Goal: Book appointment/travel/reservation

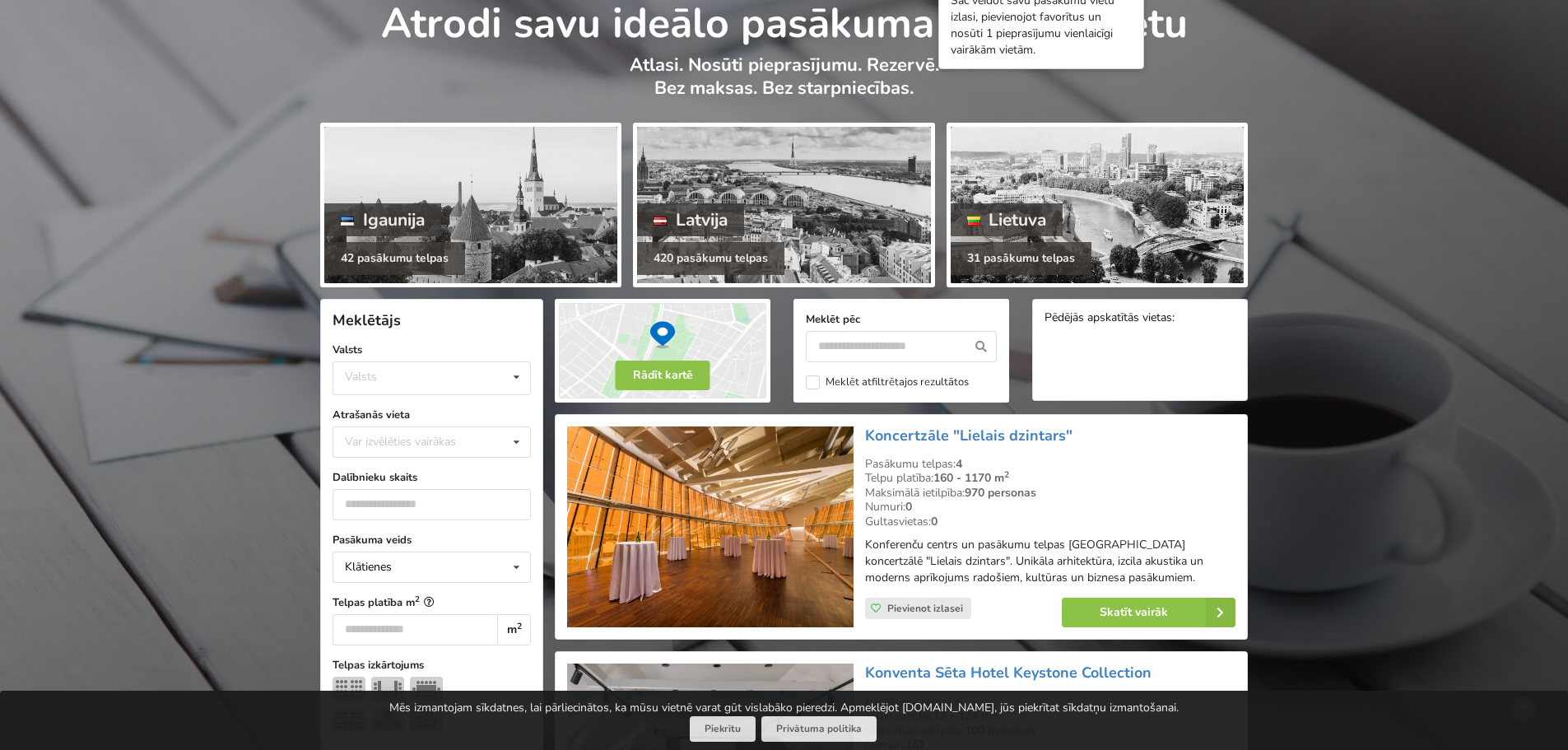
scroll to position [165, 0]
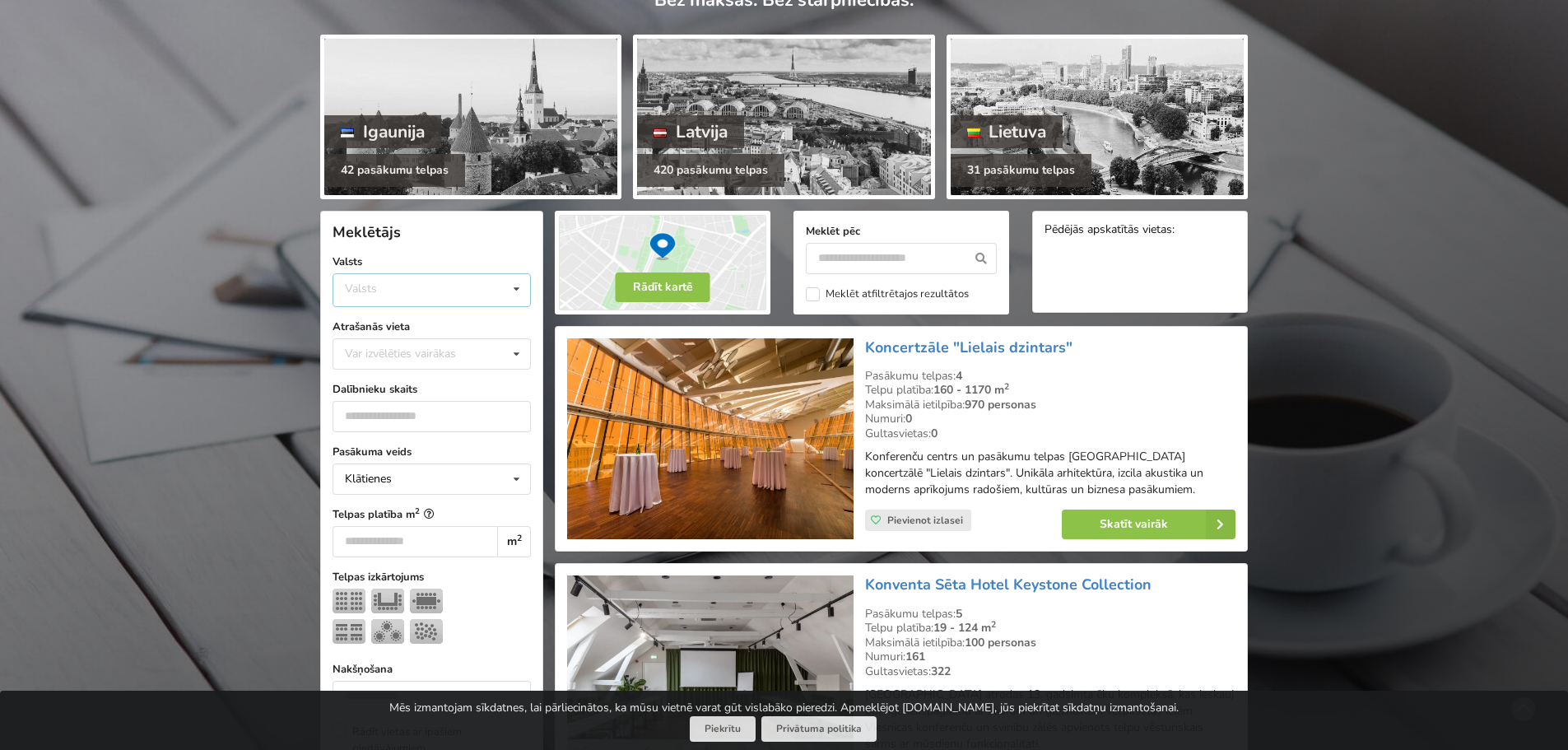
click at [478, 291] on div "Valsts Igaunija Latvija Lietuva" at bounding box center [431, 290] width 198 height 34
click at [402, 349] on div "Latvija" at bounding box center [432, 351] width 197 height 31
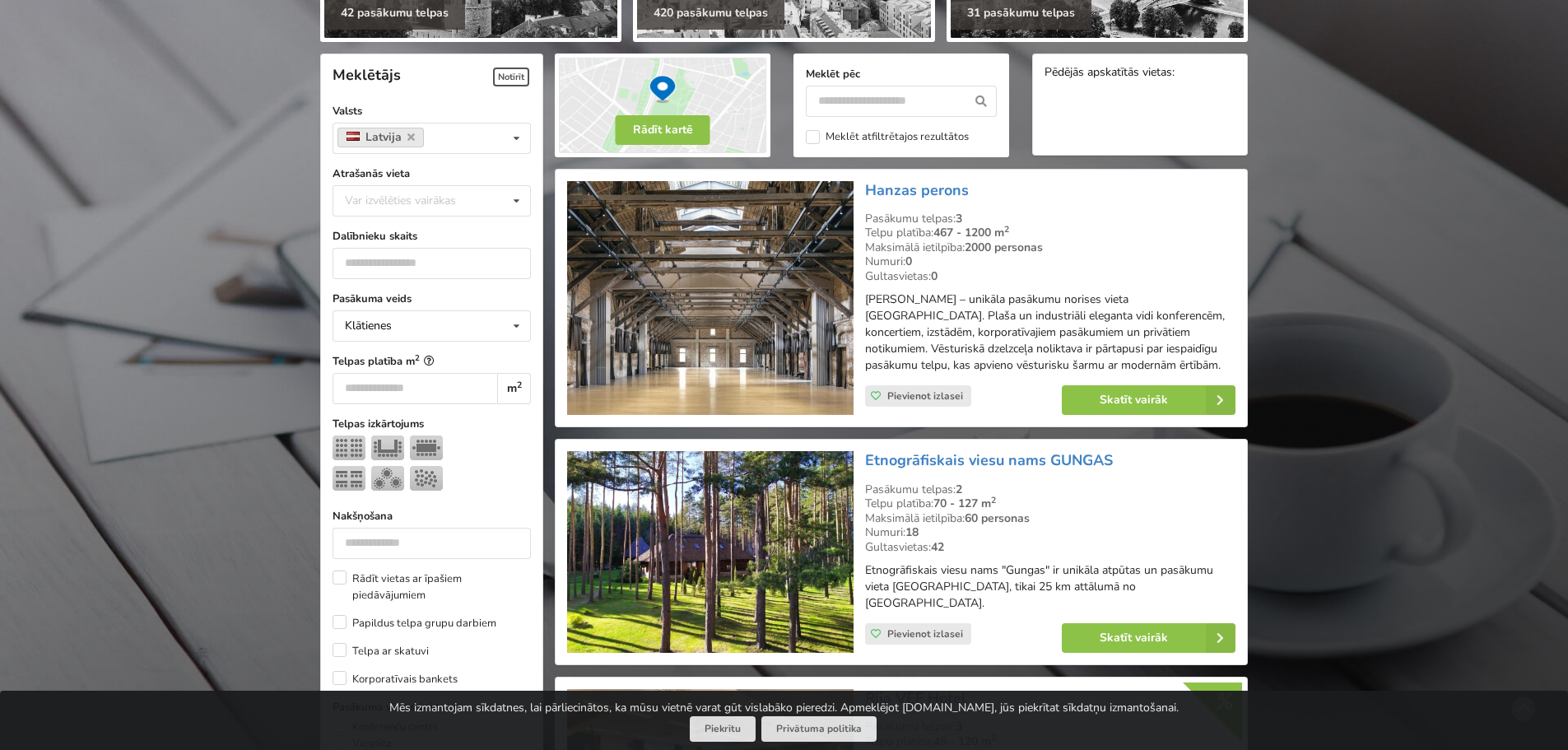
scroll to position [370, 0]
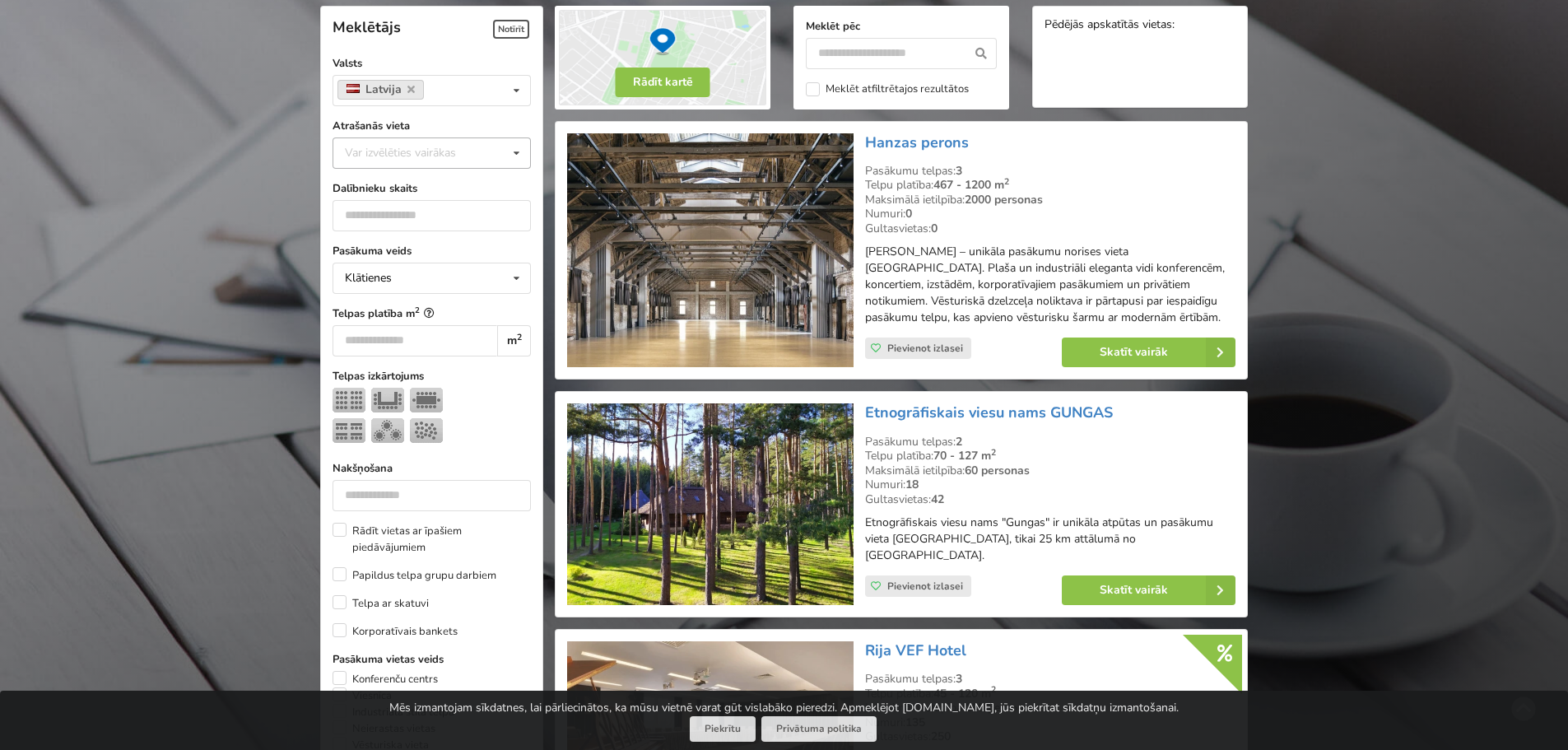
click at [440, 164] on div "Var izvēlēties vairākas Pārdaugava Teika Apšuciems Jūrkalne Mārupes novads Rīga…" at bounding box center [431, 153] width 198 height 31
click at [446, 153] on div "Var izvēlēties vairākas Pārdaugava Teika Apšuciems Jūrkalne Mārupes novads Rīga…" at bounding box center [431, 153] width 198 height 31
click at [421, 215] on input "number" at bounding box center [431, 215] width 198 height 31
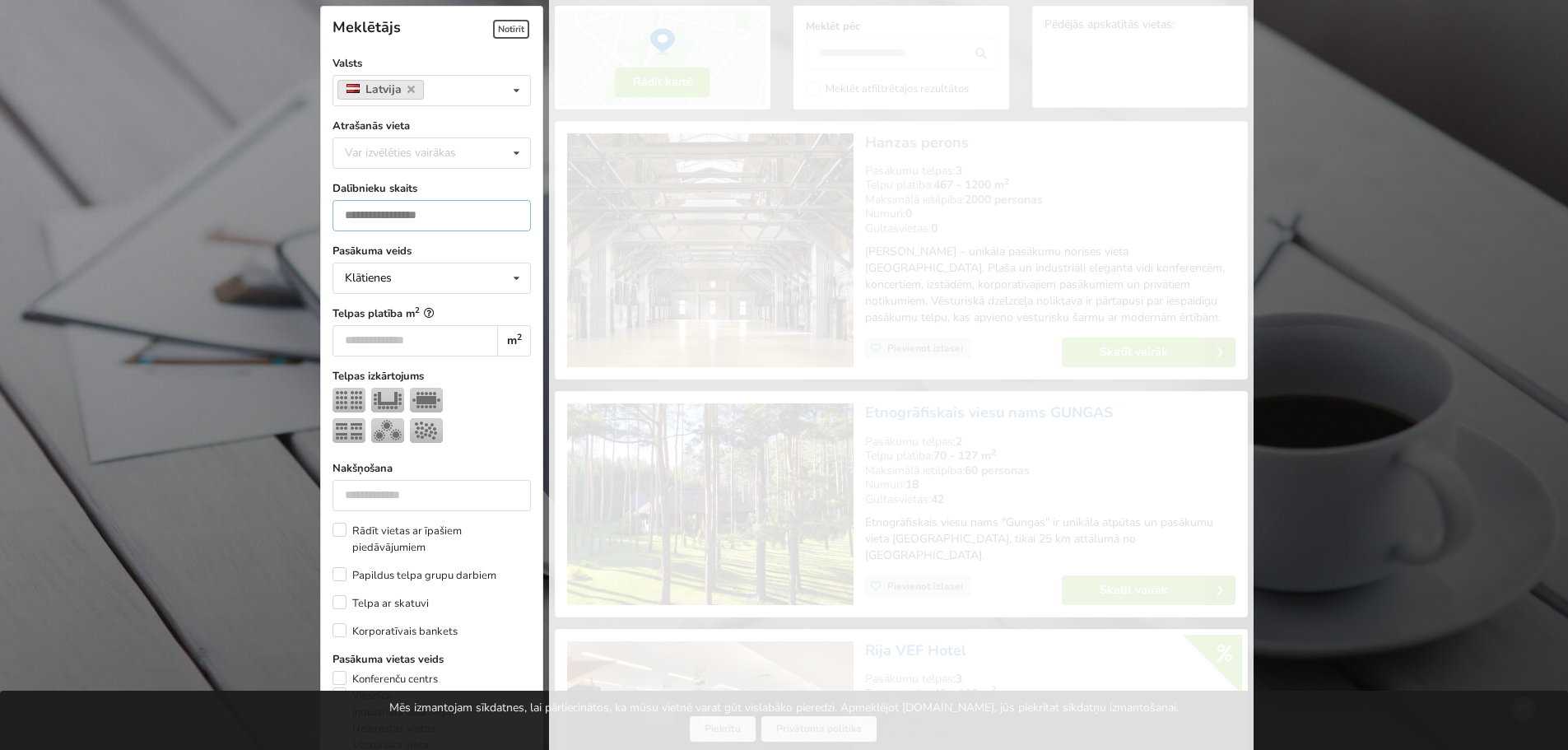
click at [513, 213] on input "*" at bounding box center [431, 215] width 198 height 31
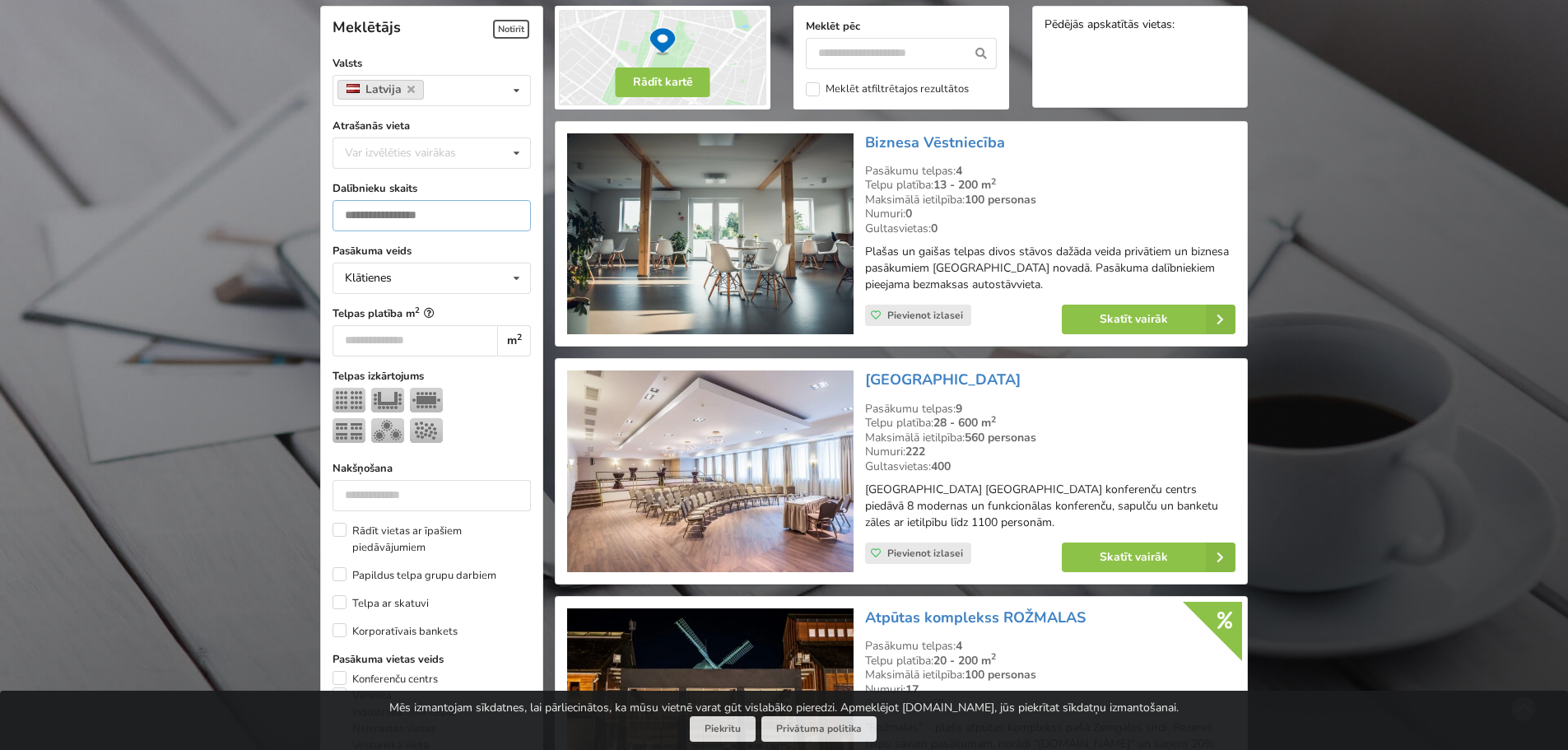
click at [513, 213] on input "*" at bounding box center [431, 215] width 198 height 31
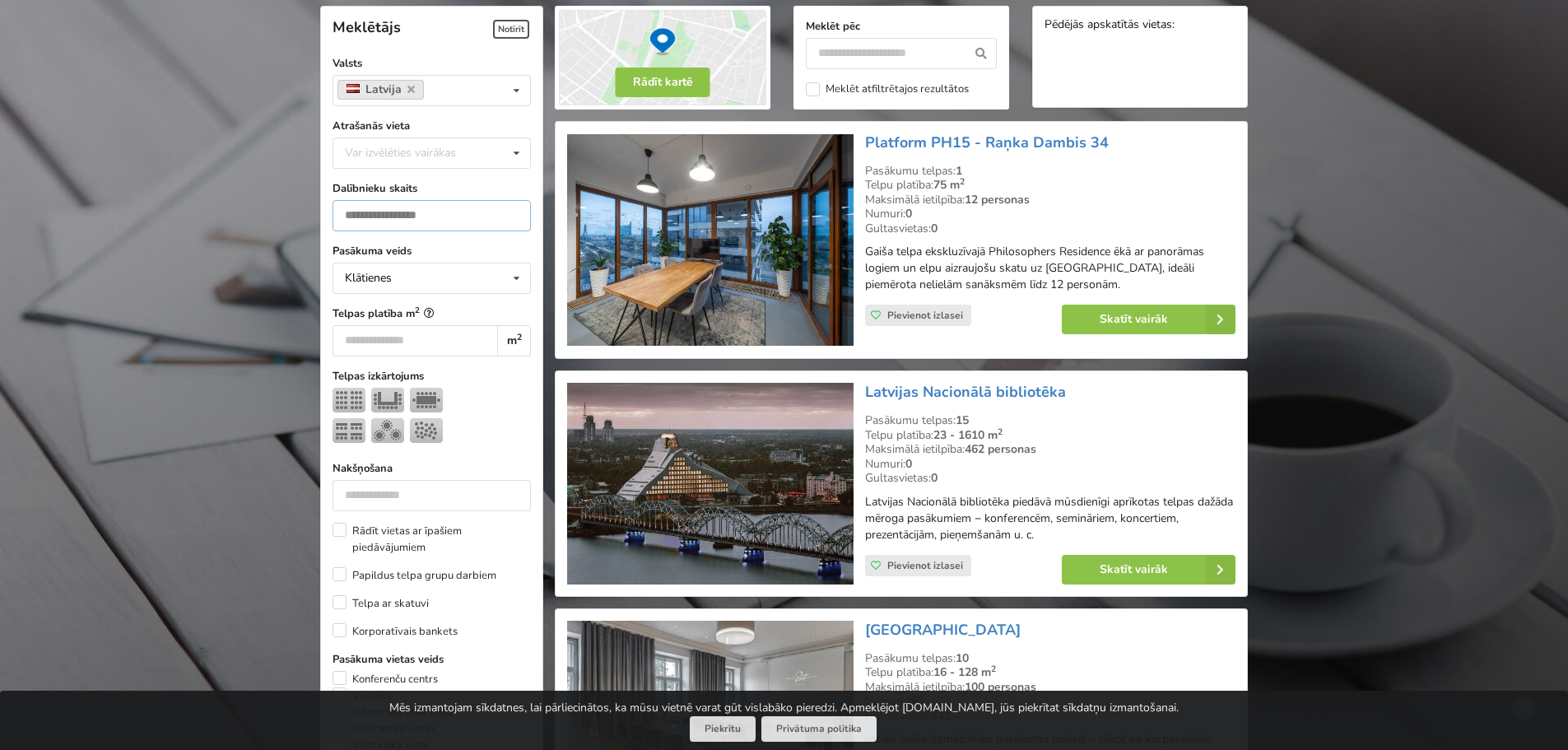
click at [513, 213] on input "*" at bounding box center [431, 215] width 198 height 31
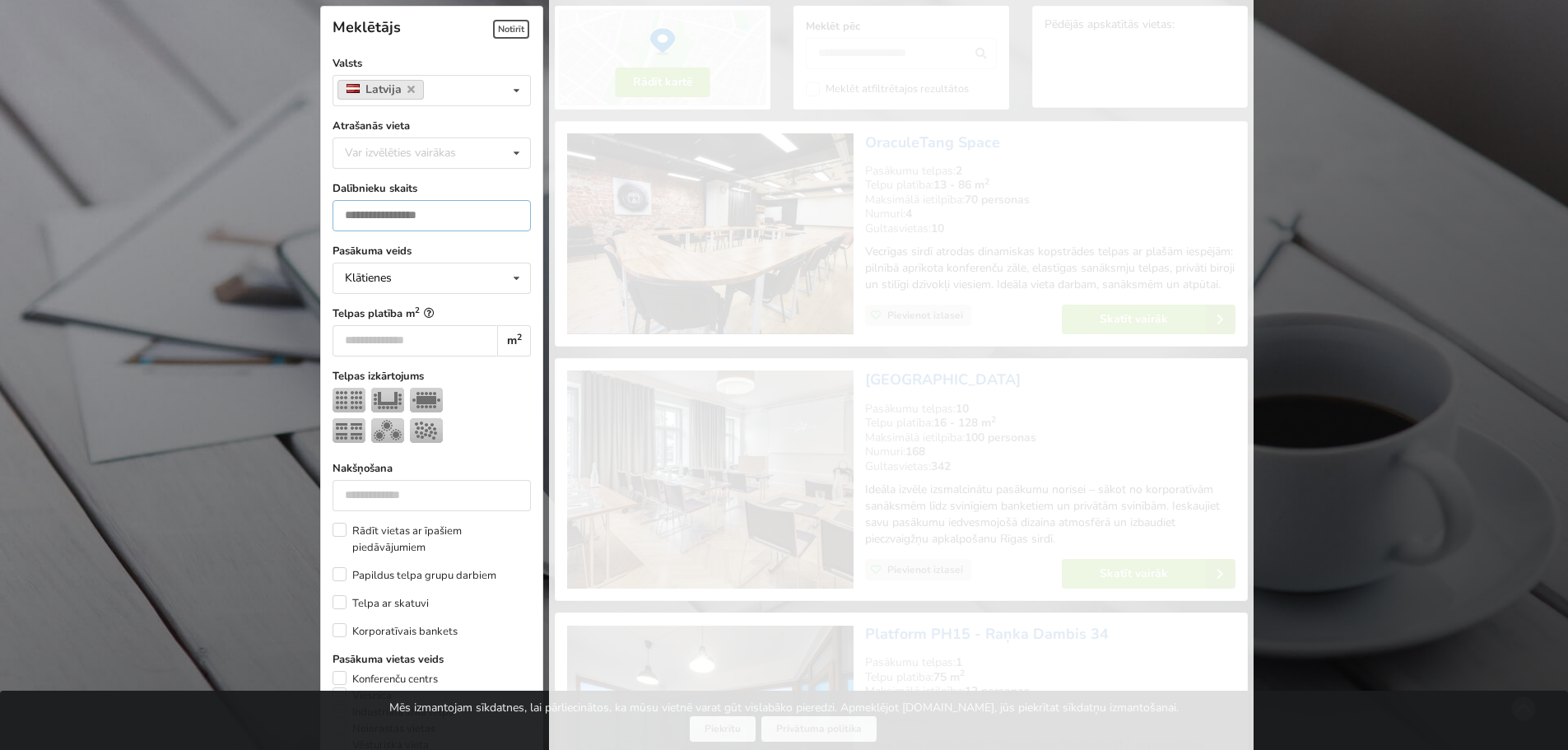
click at [513, 213] on input "*" at bounding box center [431, 215] width 198 height 31
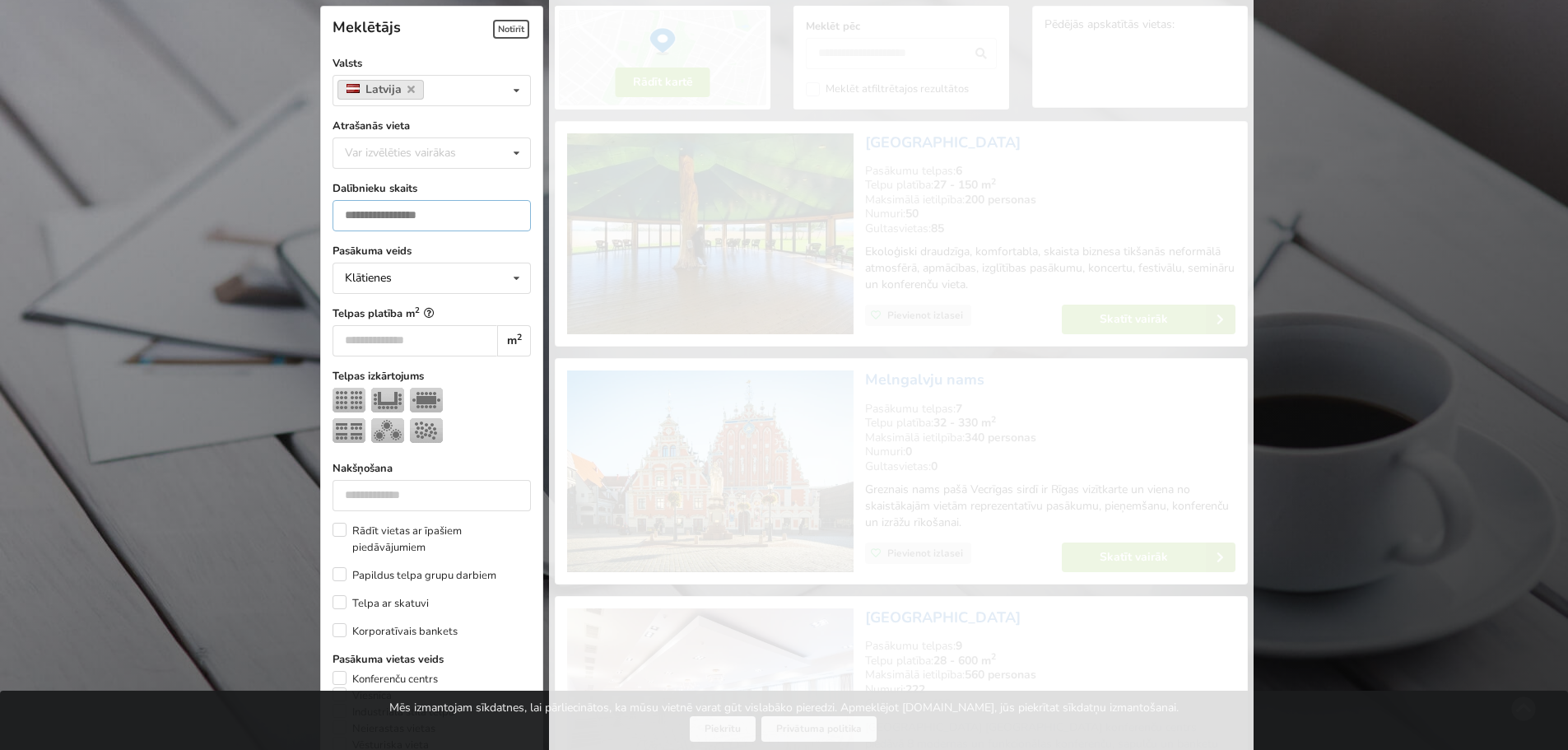
type input "**"
click at [513, 213] on input "**" at bounding box center [431, 215] width 198 height 31
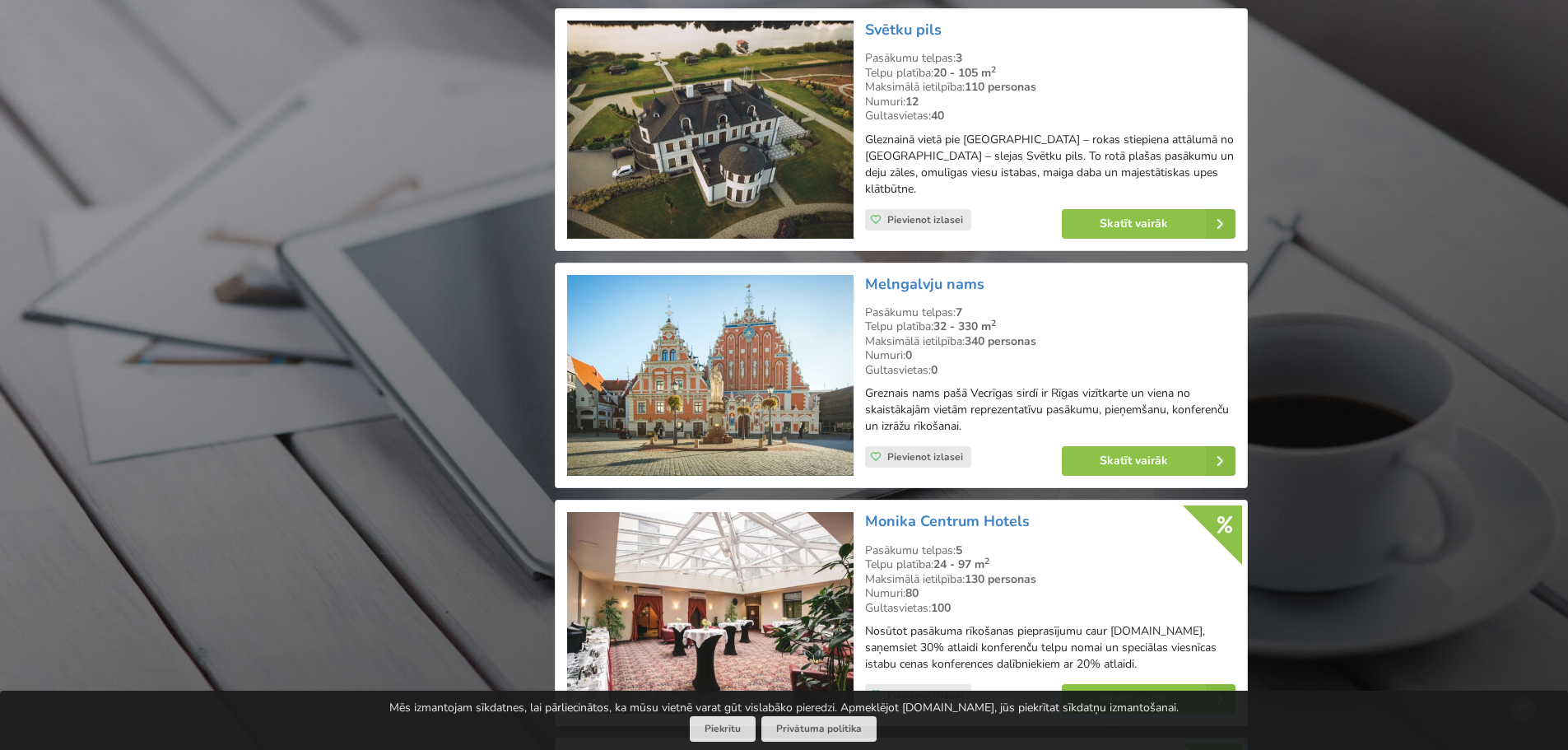
scroll to position [2757, 0]
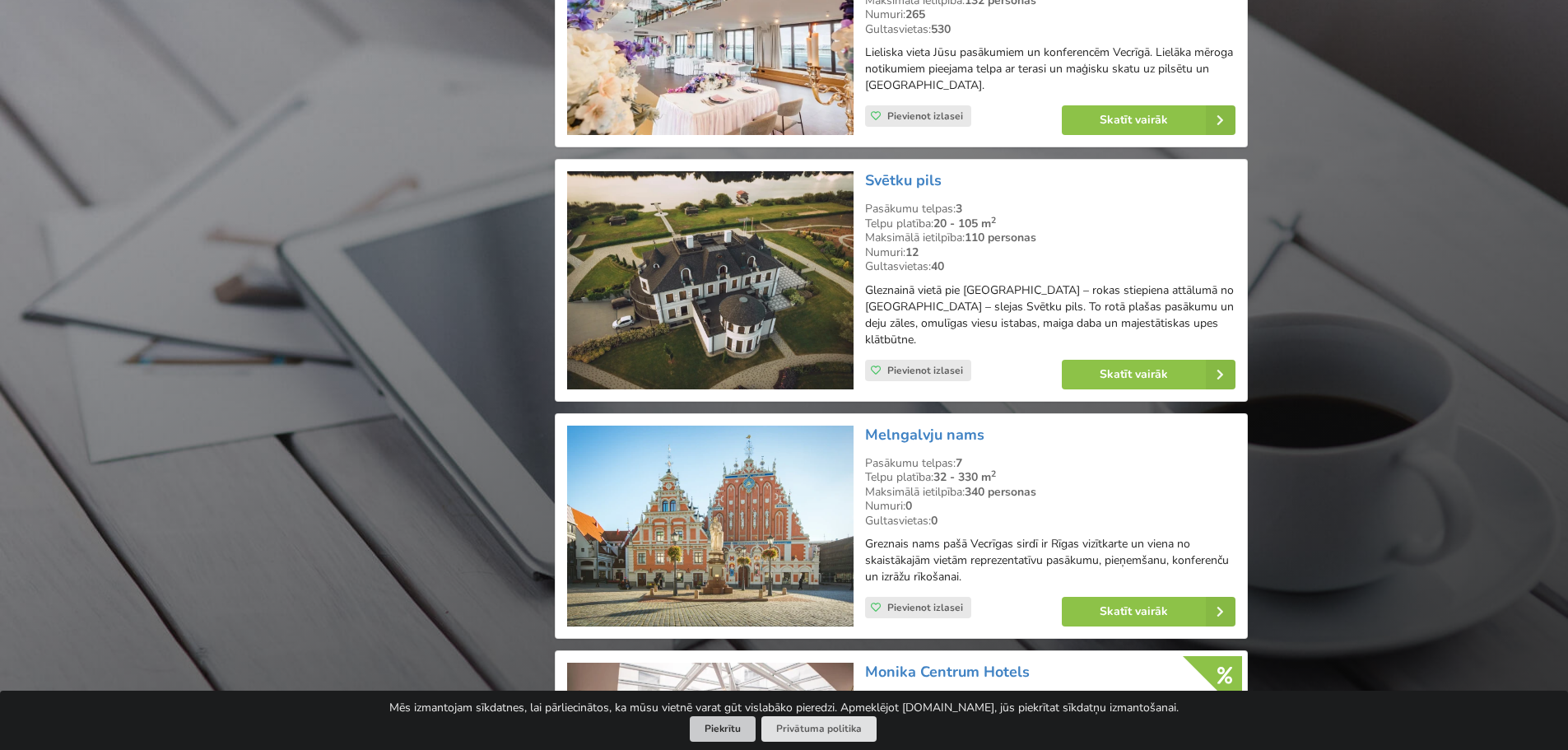
click at [722, 726] on button "Piekrītu" at bounding box center [723, 728] width 66 height 25
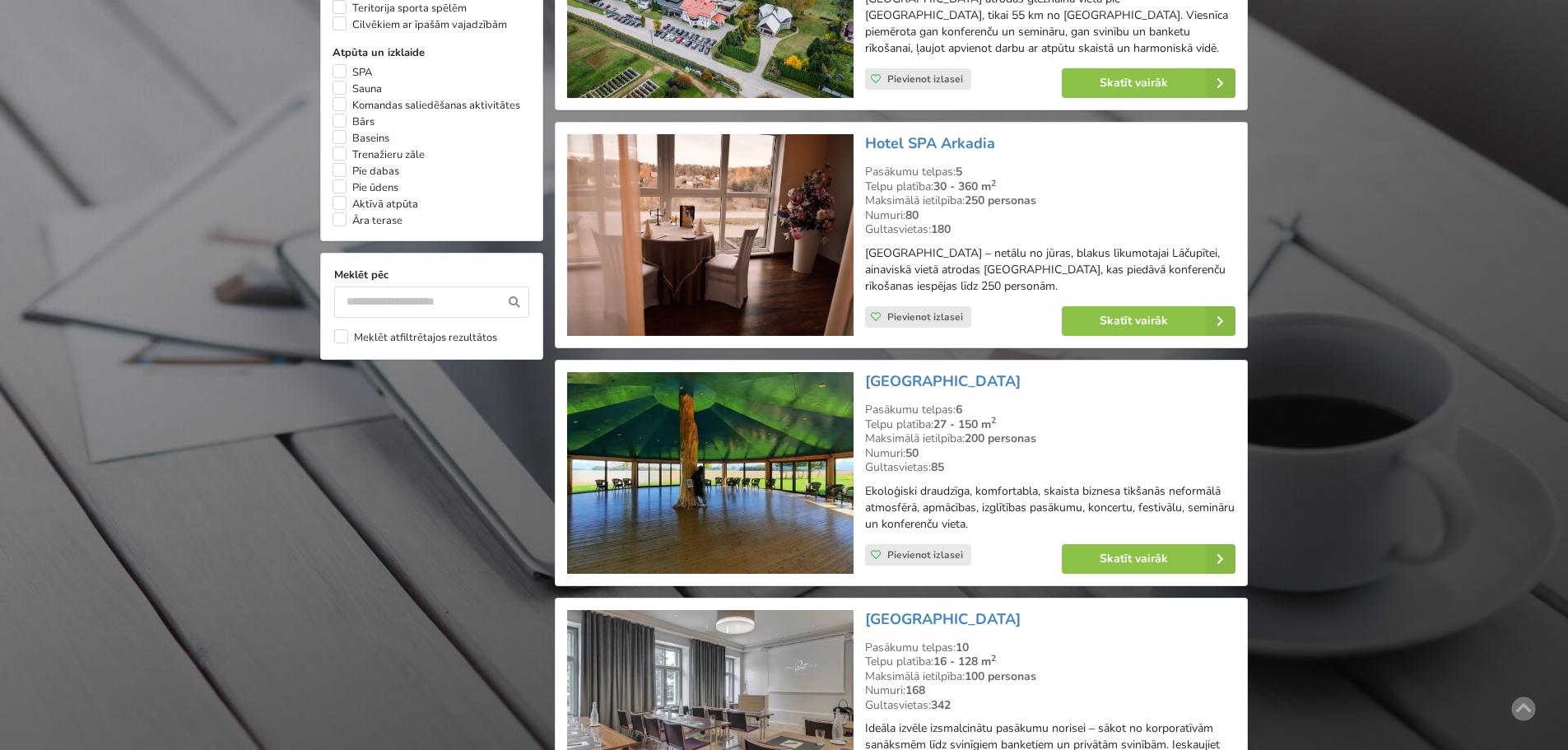
scroll to position [1193, 0]
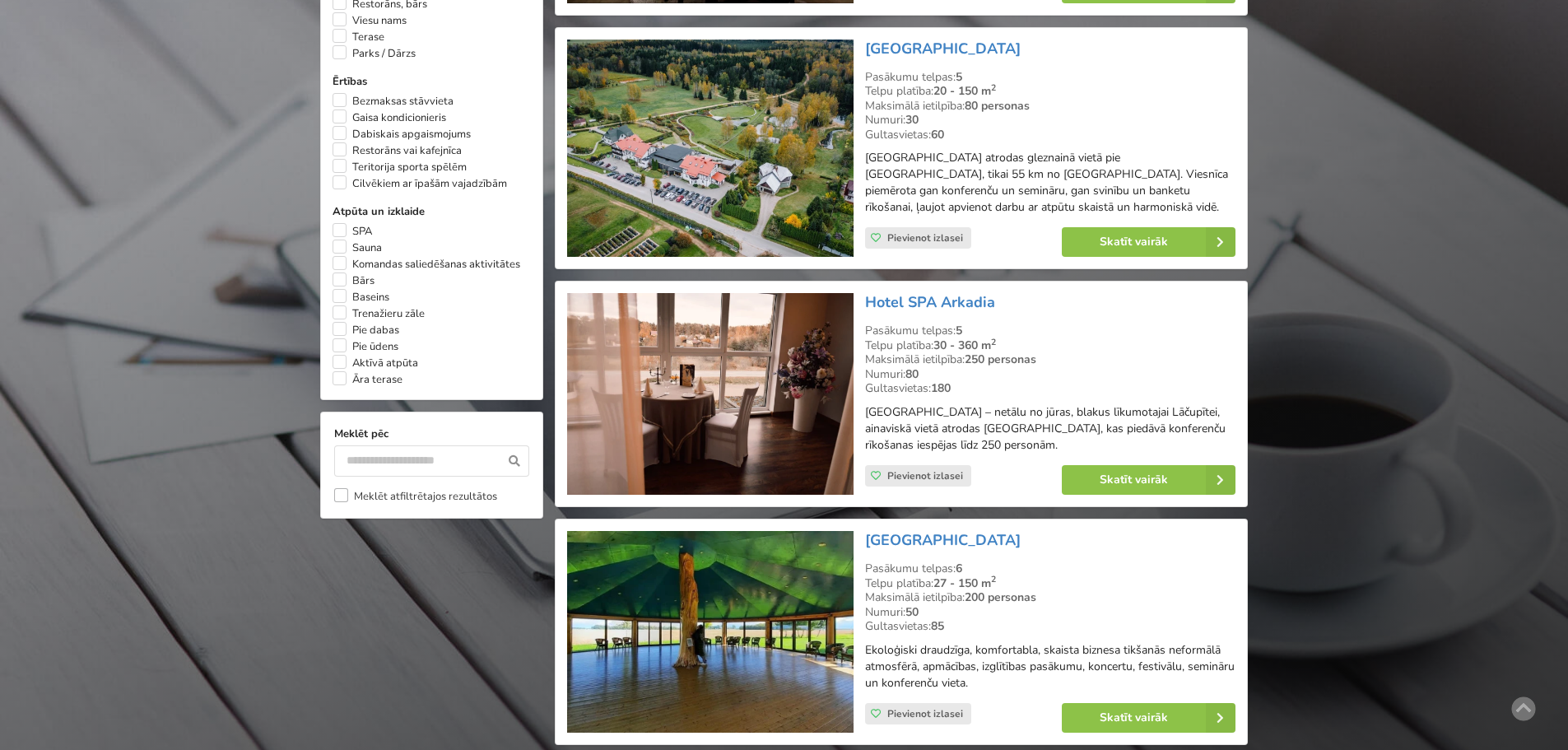
click at [451, 497] on label "Meklēt atfiltrētajos rezultātos" at bounding box center [415, 496] width 163 height 17
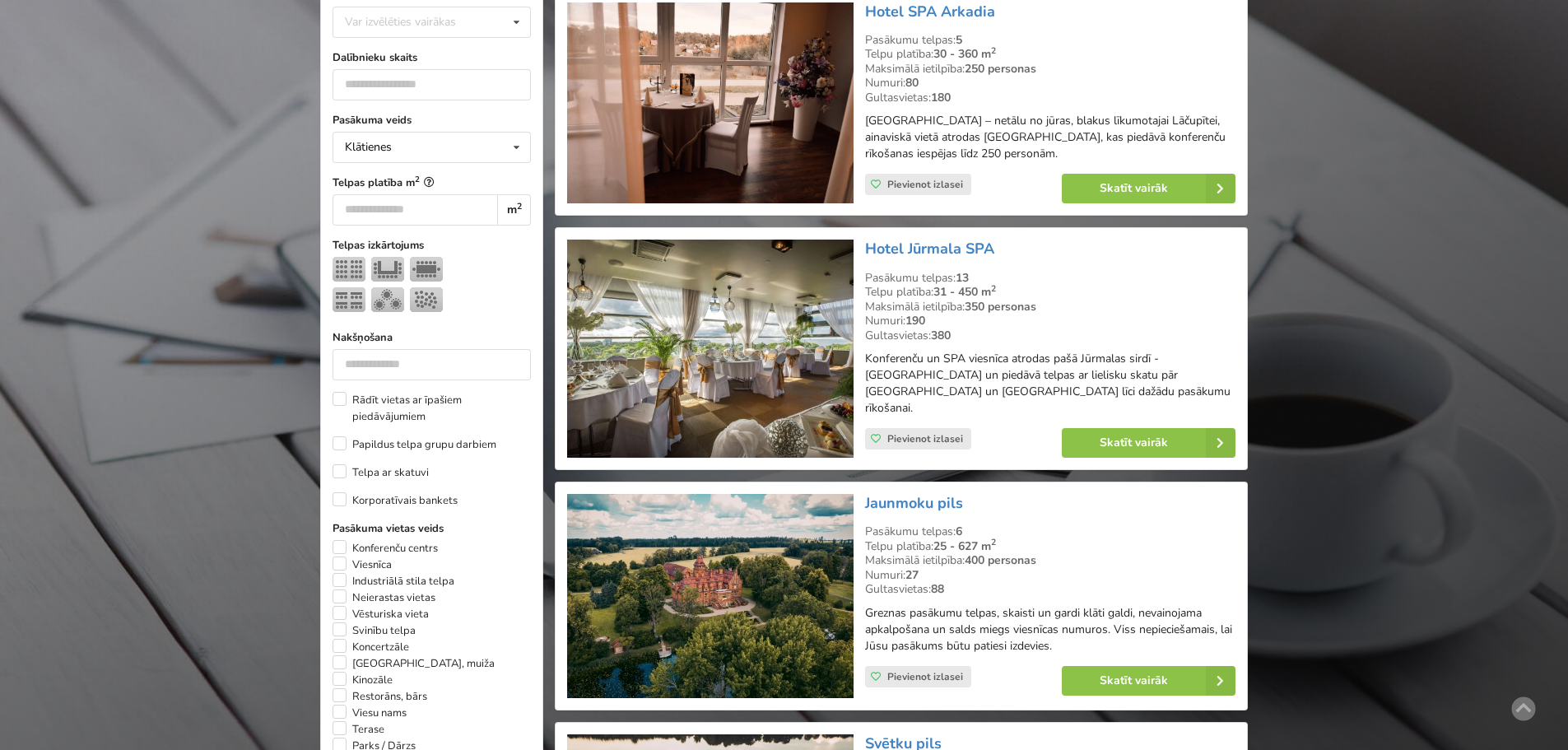
scroll to position [535, 0]
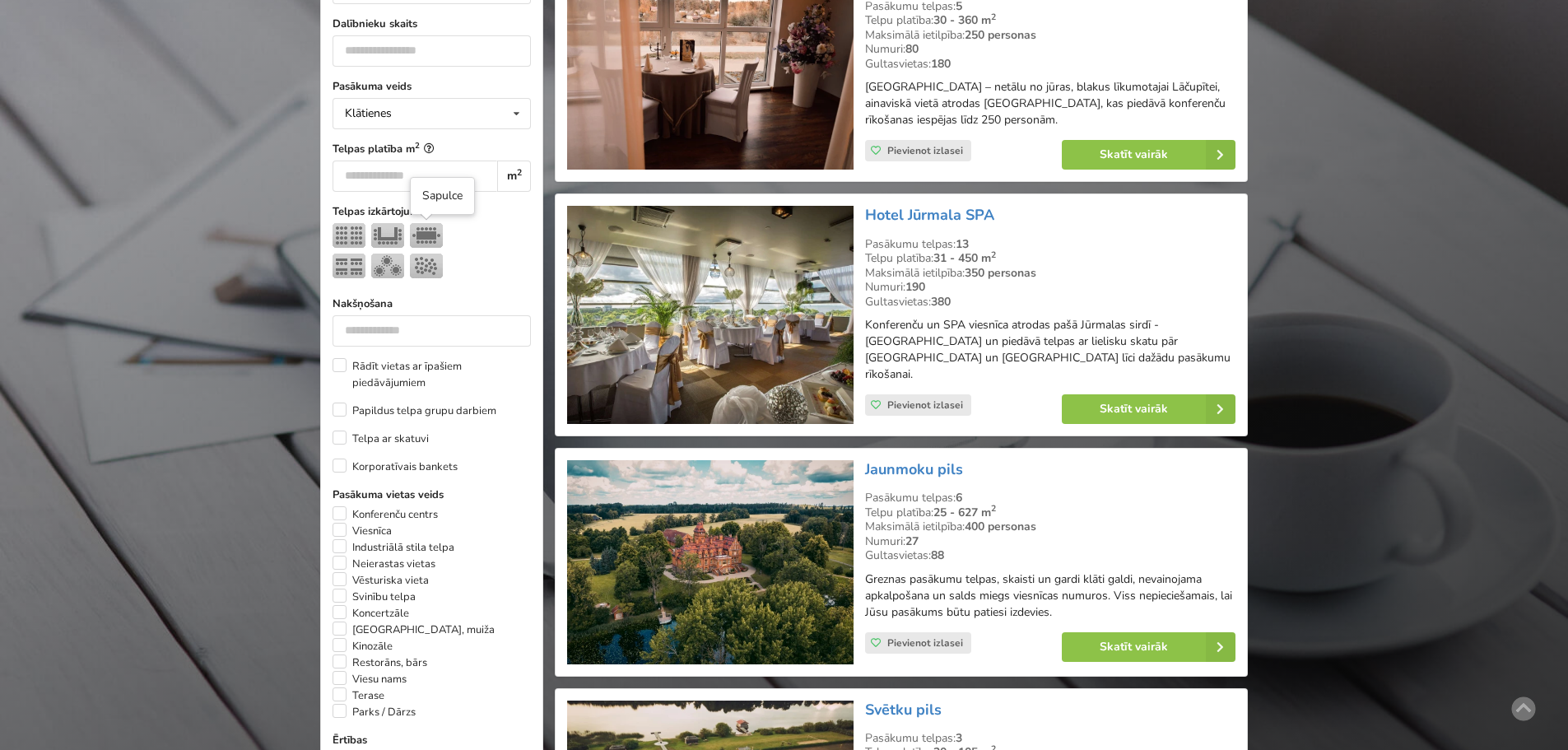
click at [433, 238] on img at bounding box center [426, 235] width 33 height 24
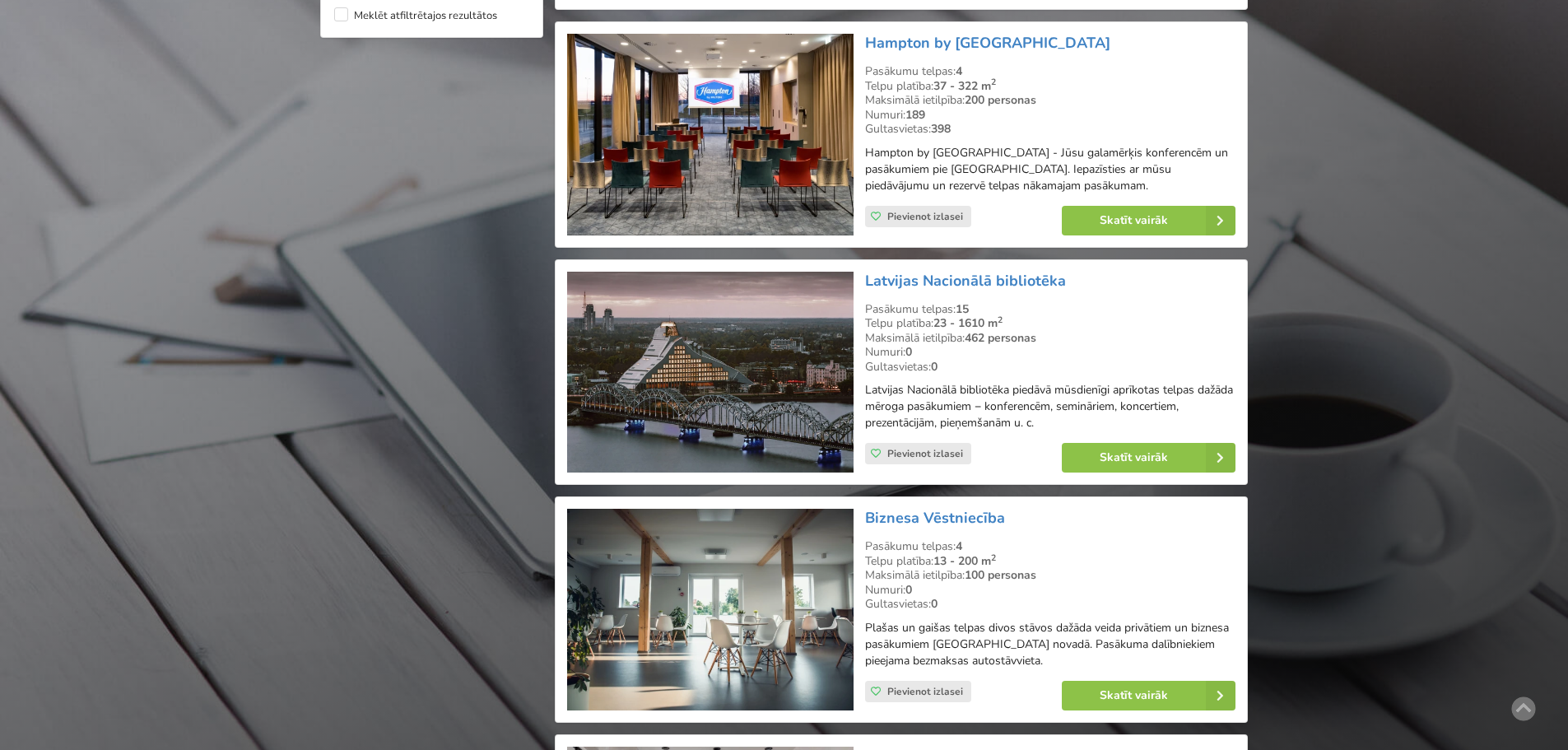
scroll to position [1687, 0]
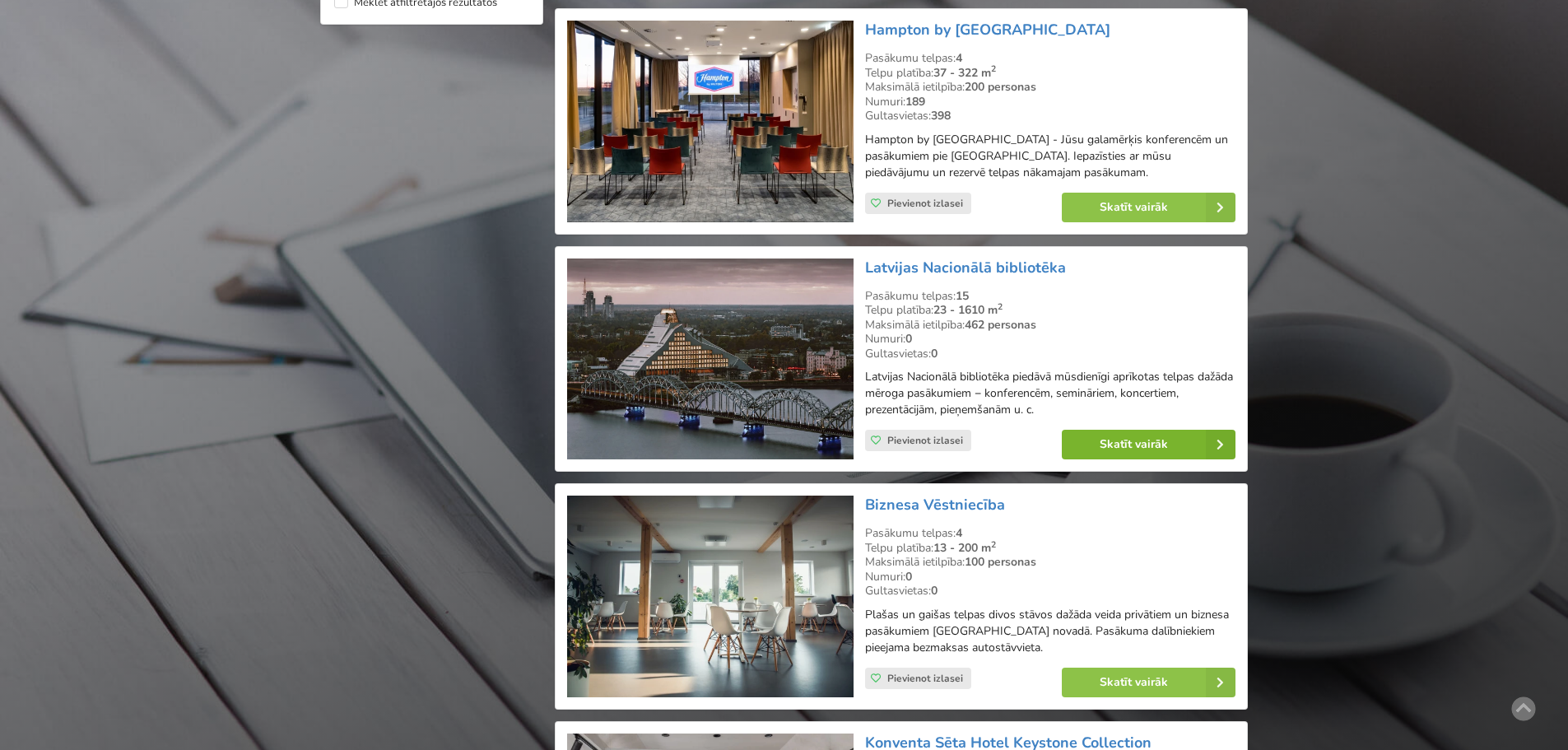
click at [1107, 447] on link "Skatīt vairāk" at bounding box center [1149, 445] width 174 height 30
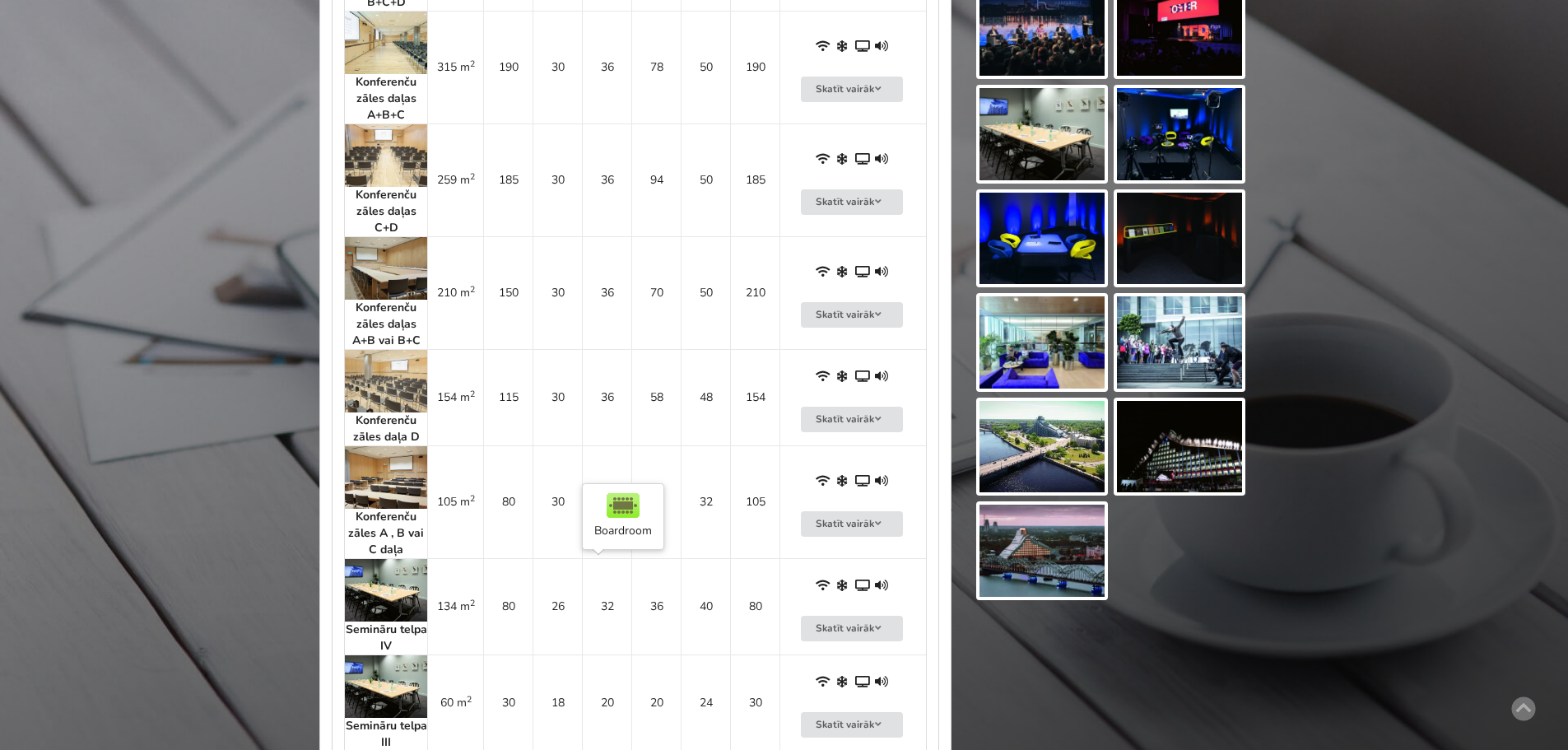
scroll to position [1235, 0]
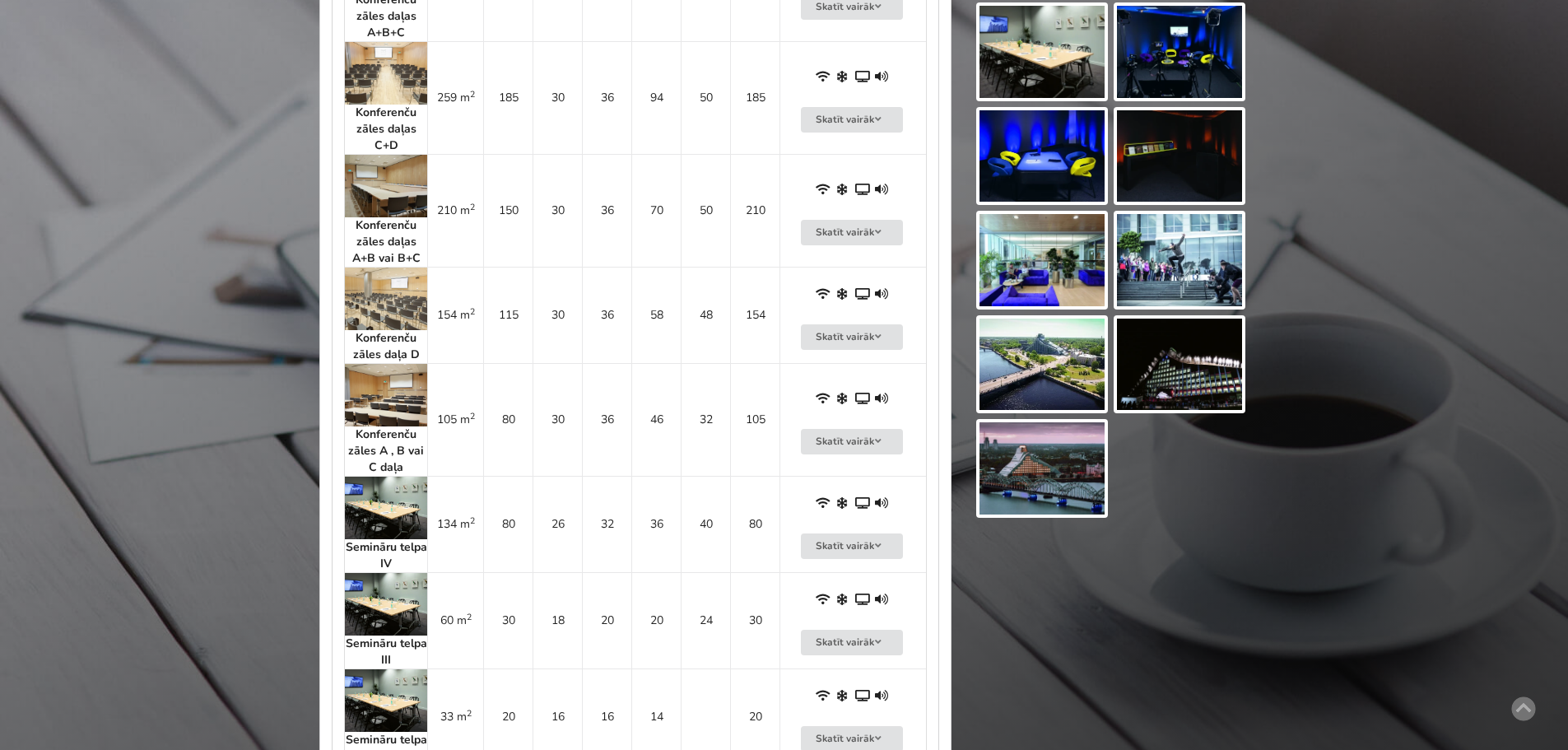
click at [373, 503] on img at bounding box center [385, 508] width 82 height 63
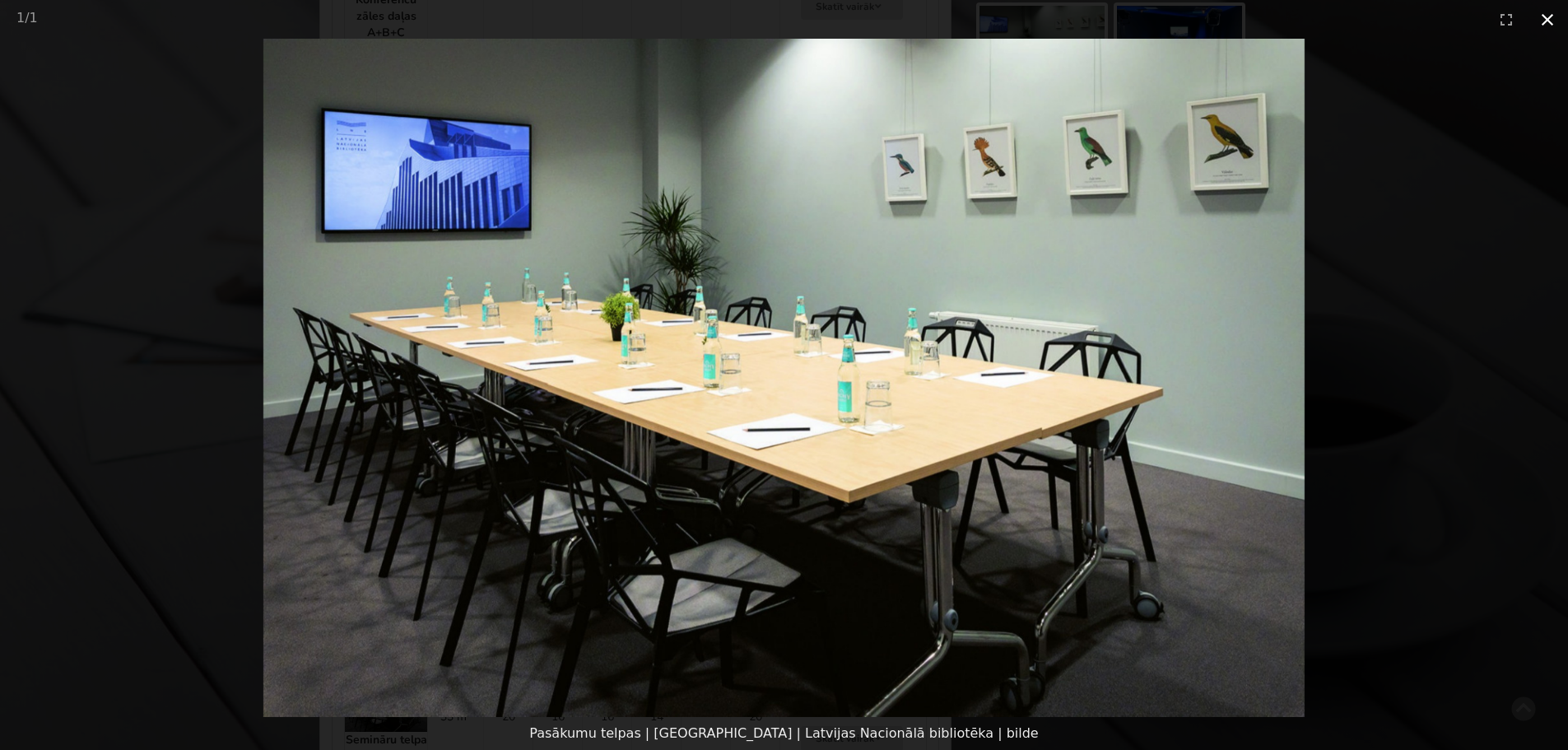
click at [1546, 19] on button "Close gallery" at bounding box center [1547, 19] width 41 height 38
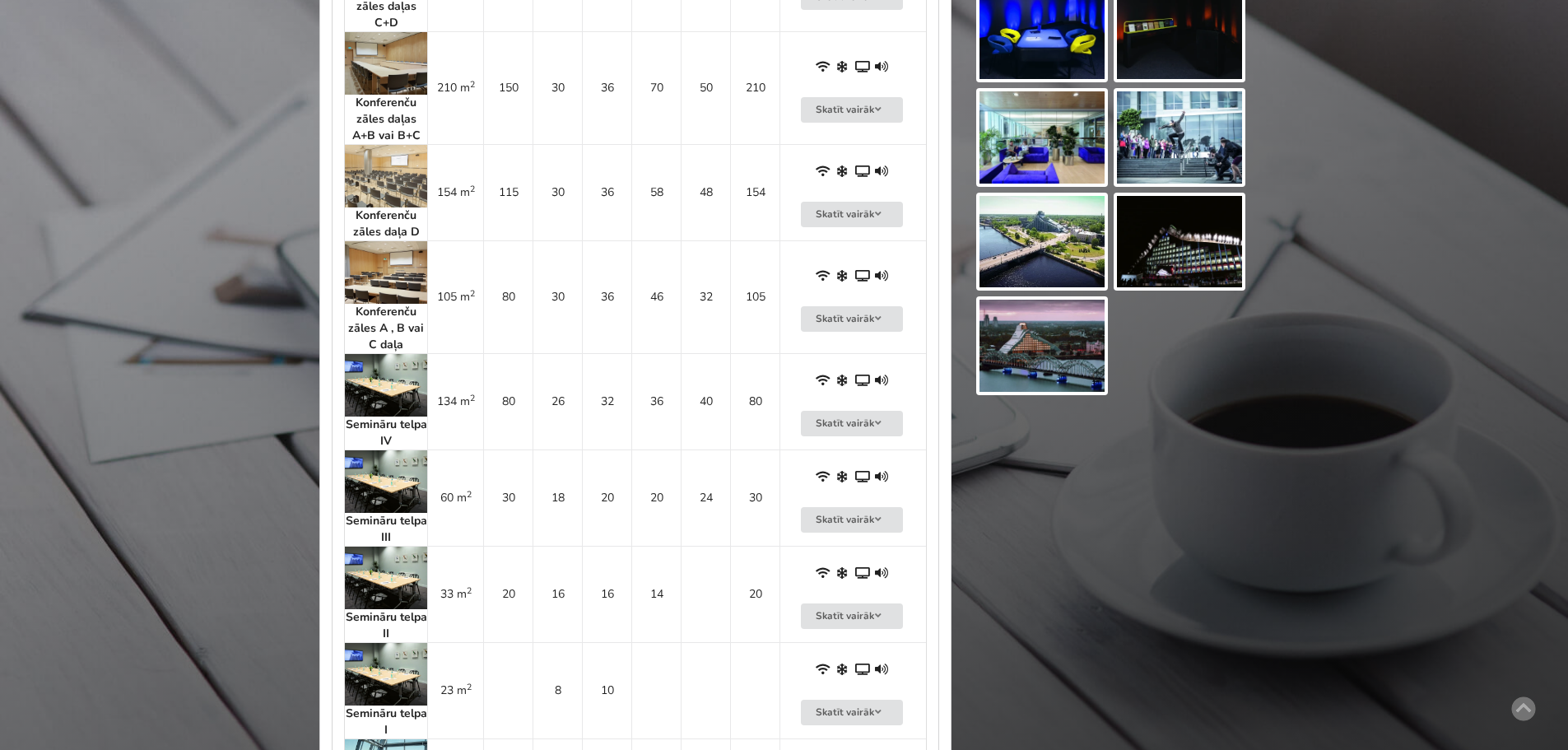
scroll to position [1400, 0]
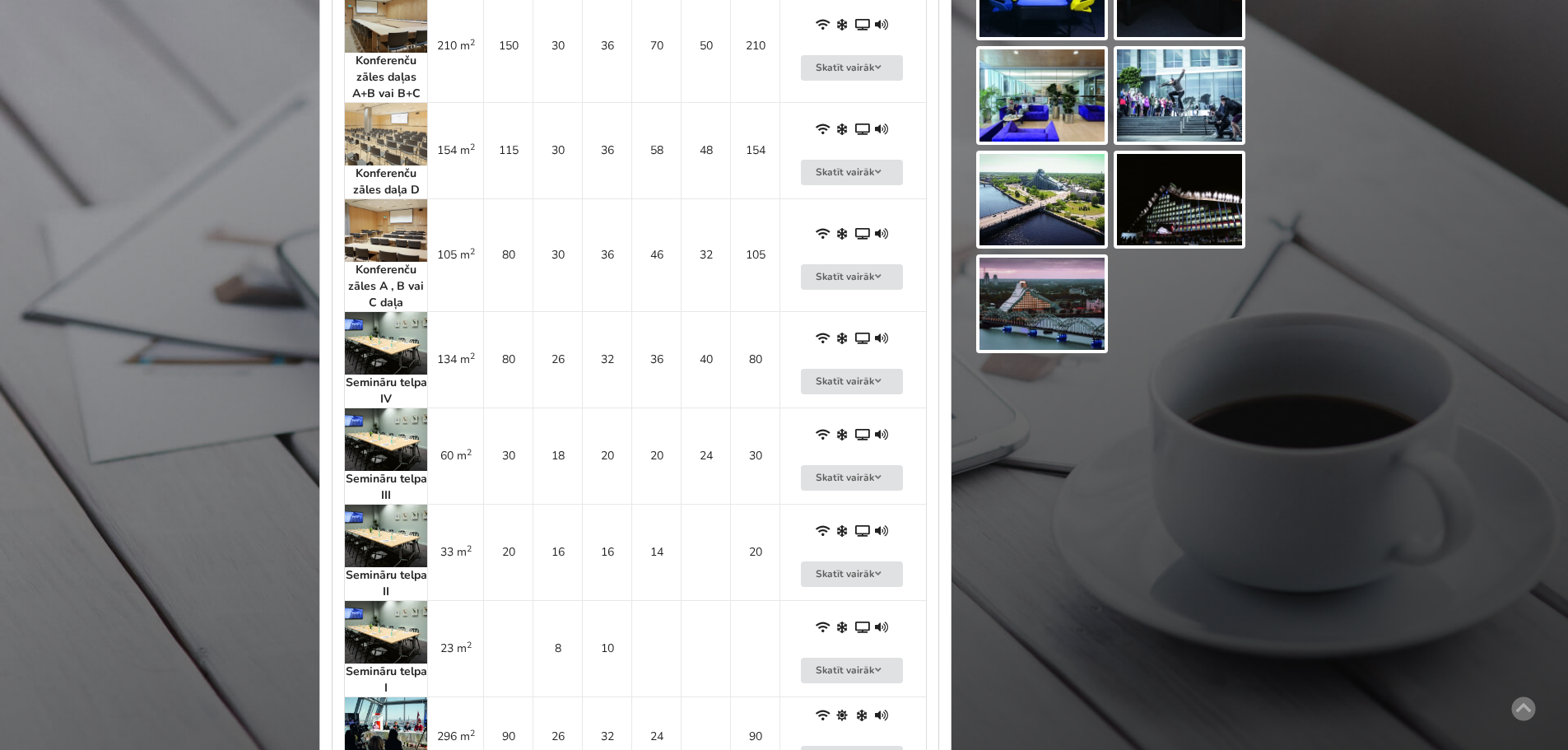
click at [398, 529] on img at bounding box center [385, 536] width 82 height 63
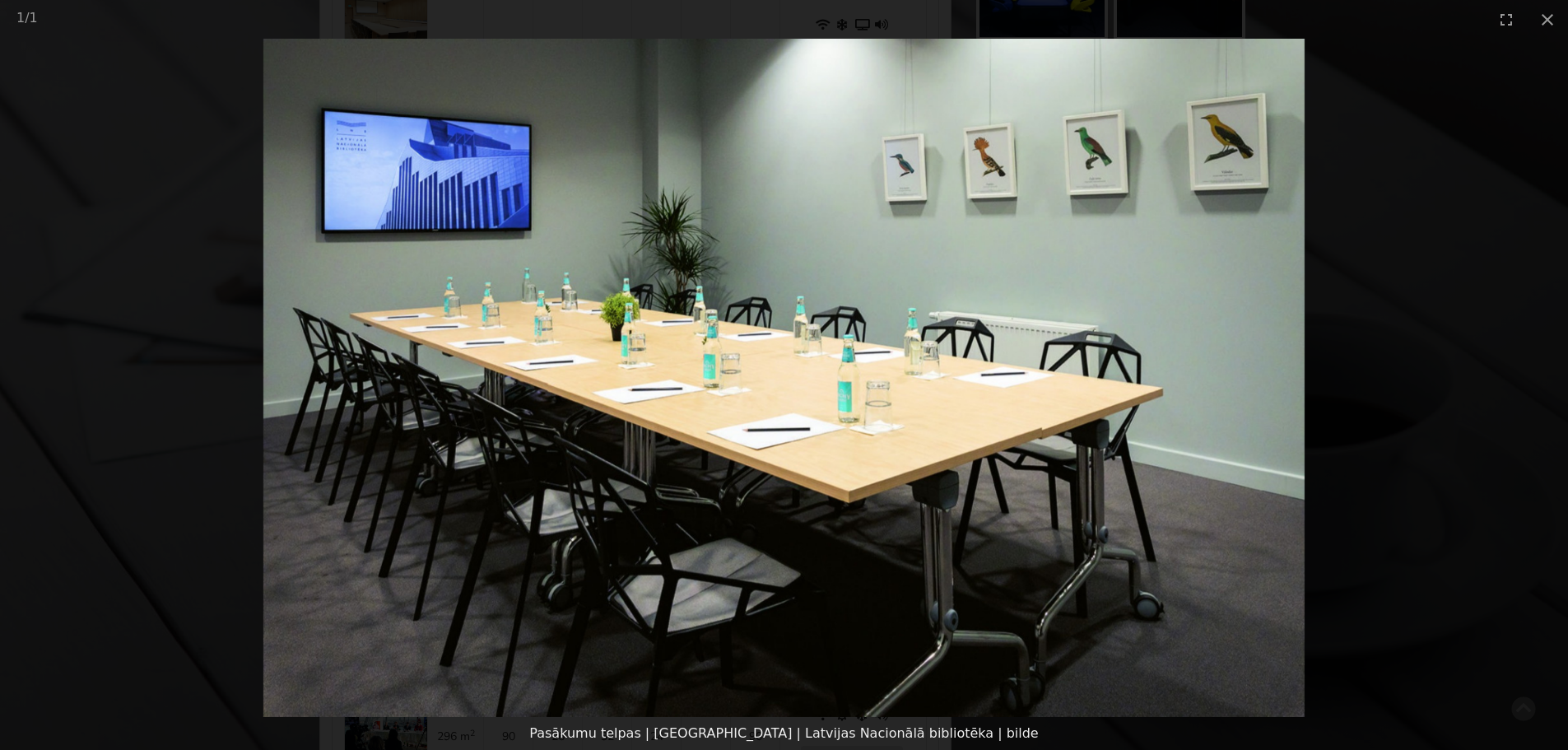
click at [1265, 425] on img at bounding box center [784, 378] width 1041 height 678
click at [1415, 392] on picture at bounding box center [784, 378] width 1568 height 678
click at [1545, 20] on button "Close gallery" at bounding box center [1547, 19] width 41 height 38
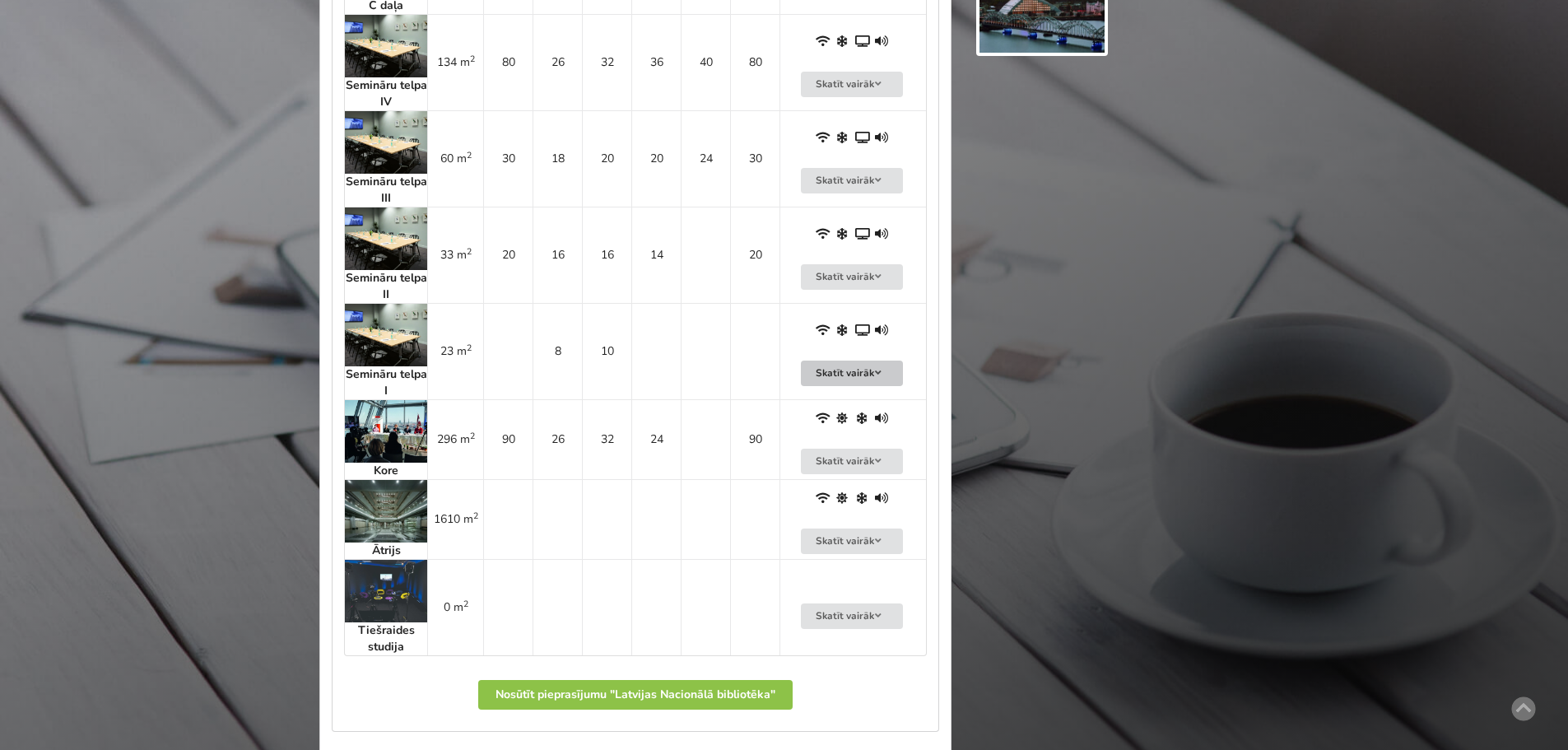
scroll to position [1647, 0]
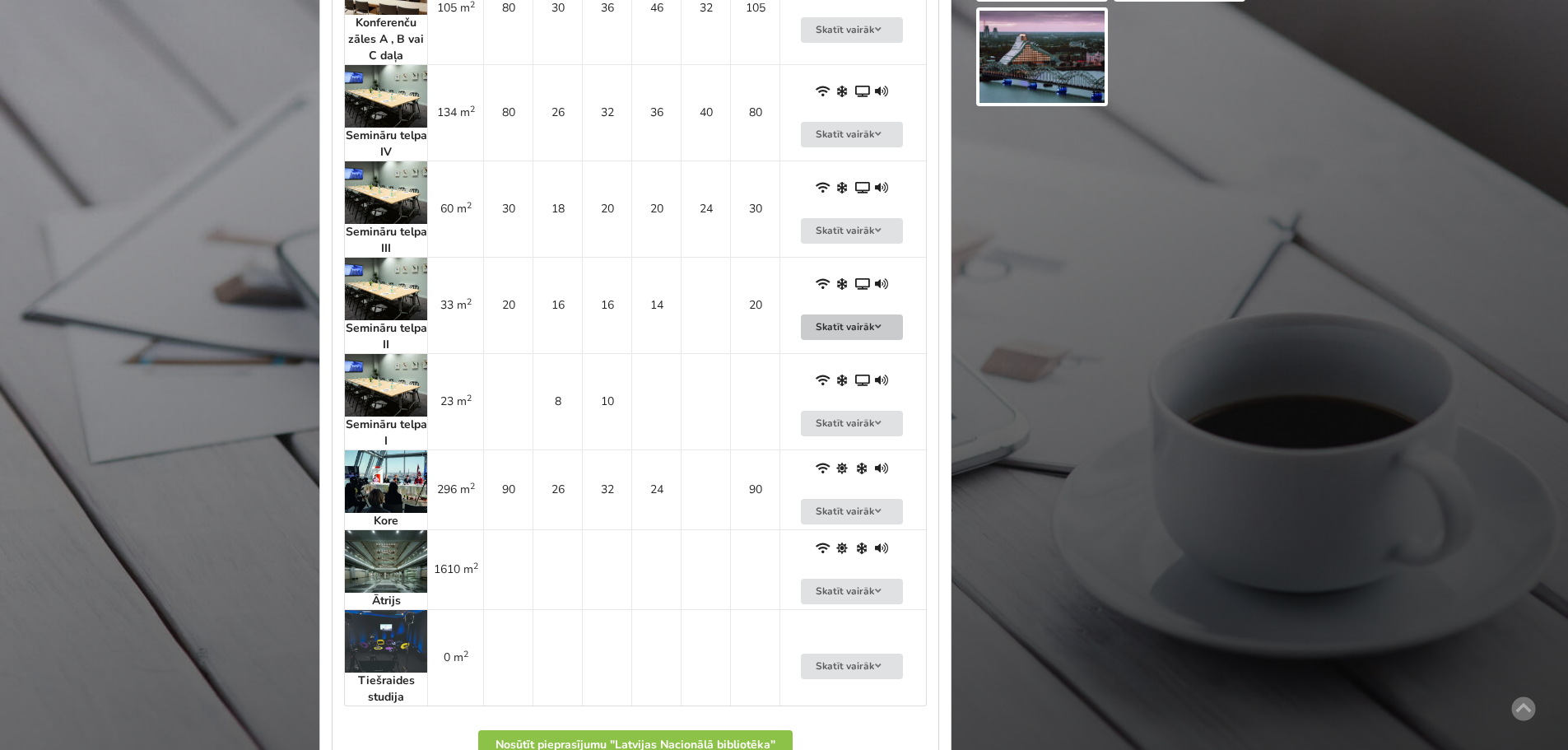
click at [850, 327] on button "Skatīt vairāk" at bounding box center [851, 327] width 102 height 25
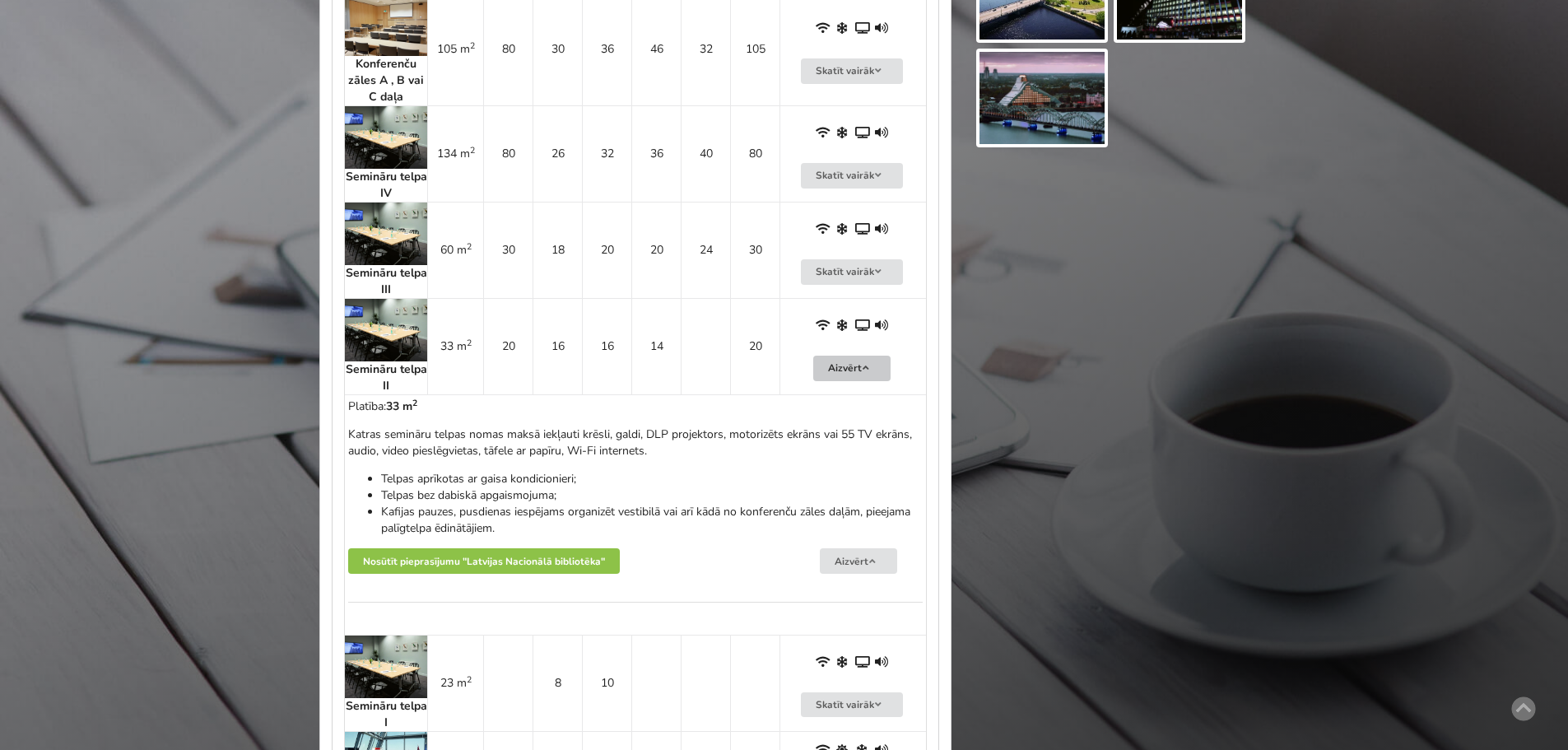
scroll to position [1564, 0]
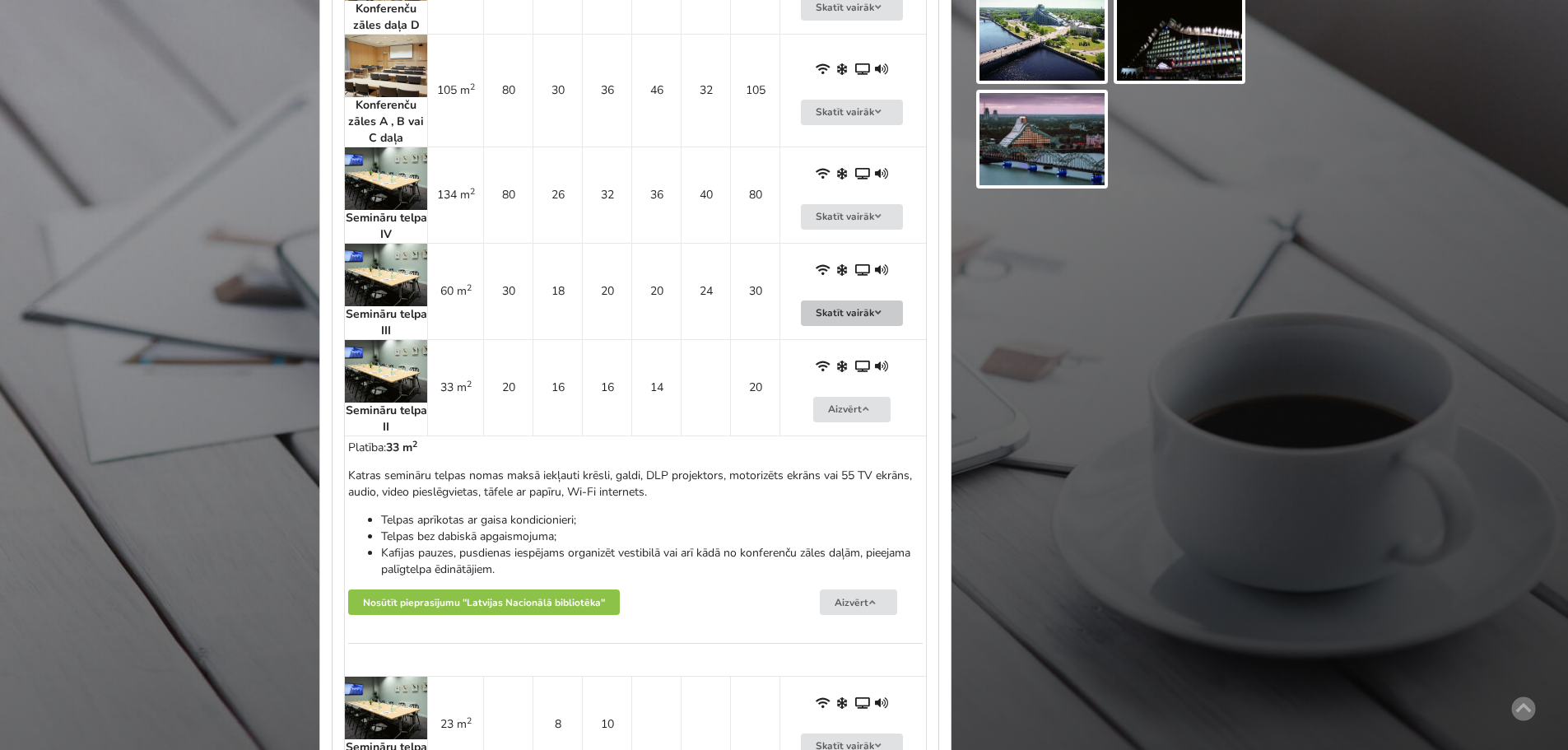
click at [840, 309] on button "Skatīt vairāk" at bounding box center [851, 313] width 102 height 25
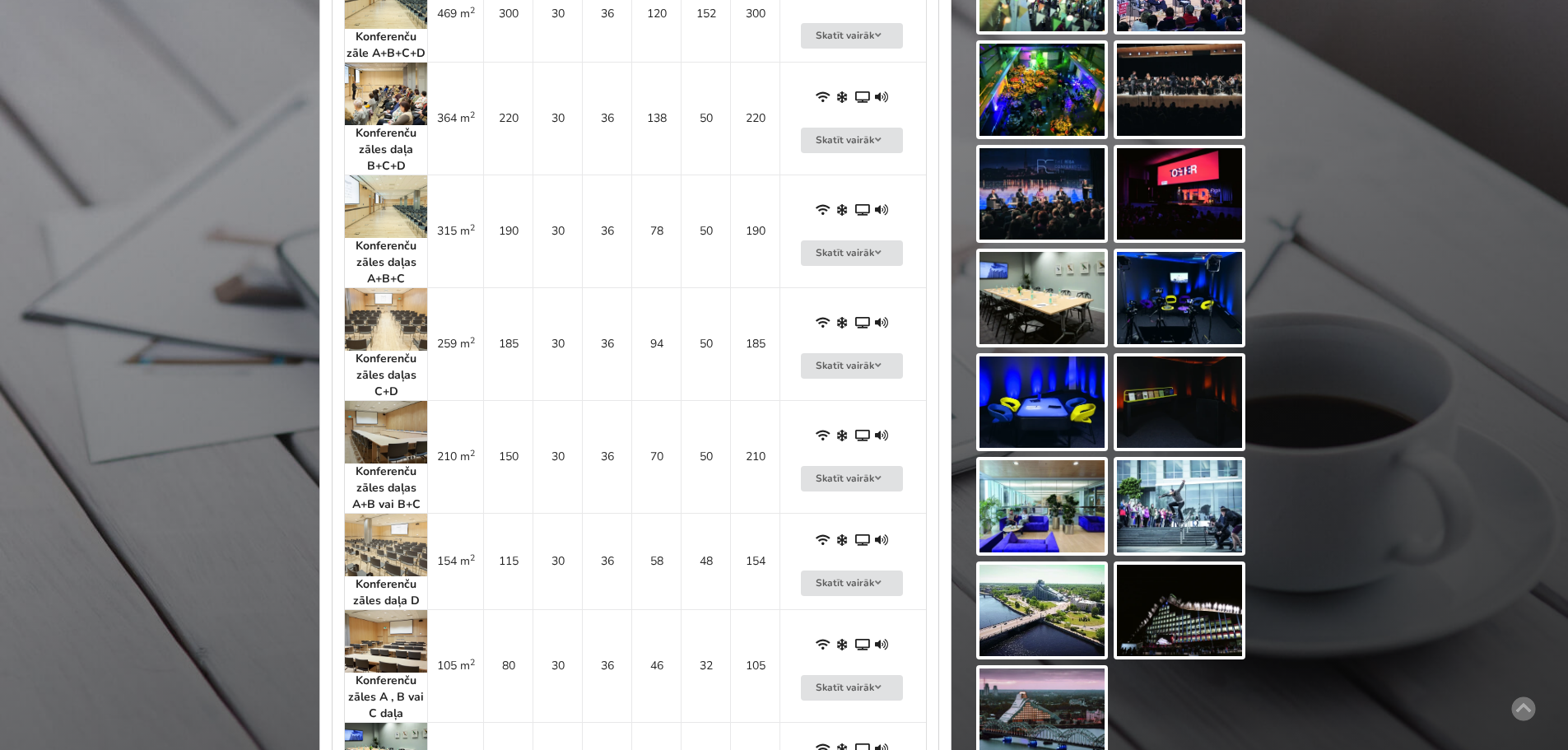
scroll to position [988, 0]
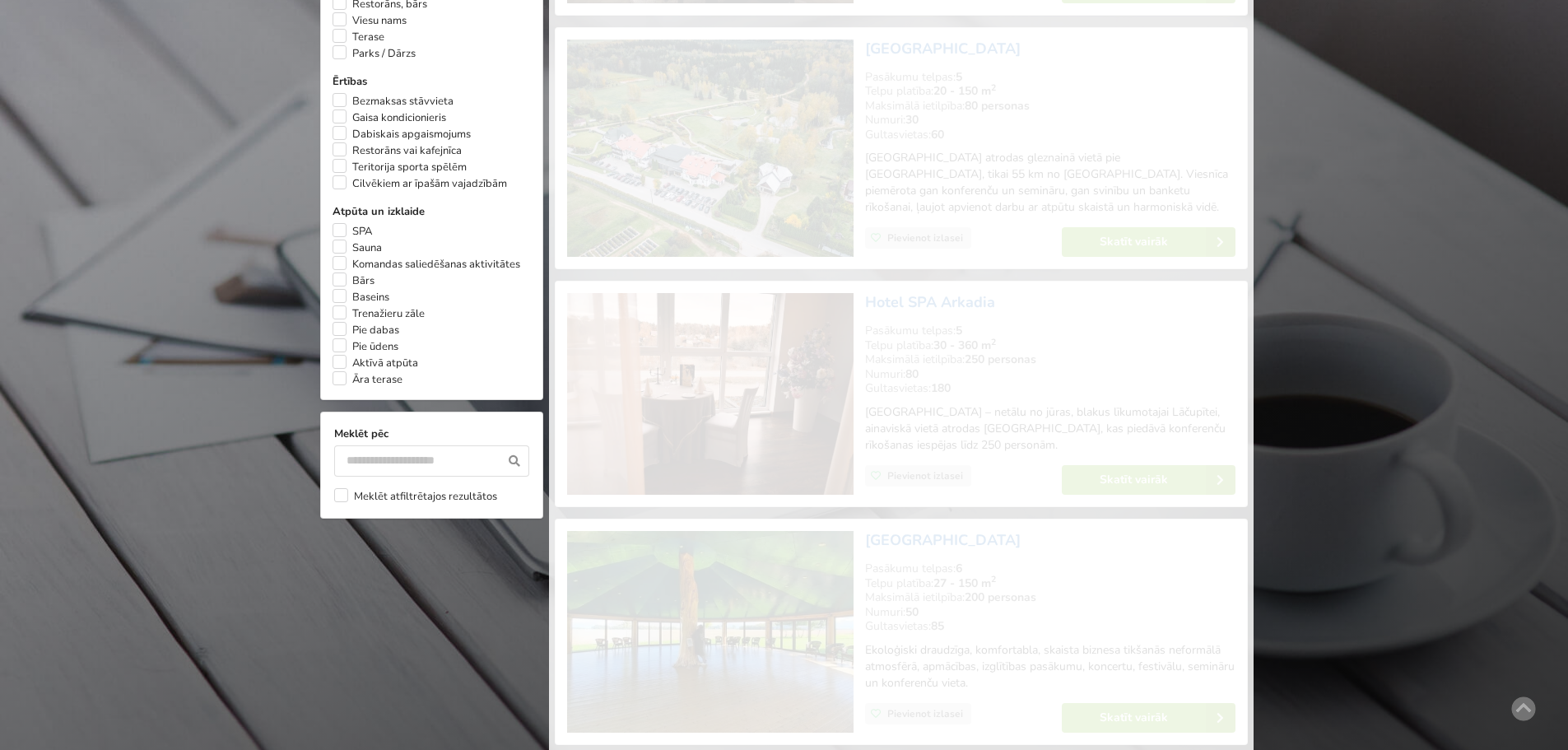
scroll to position [370, 0]
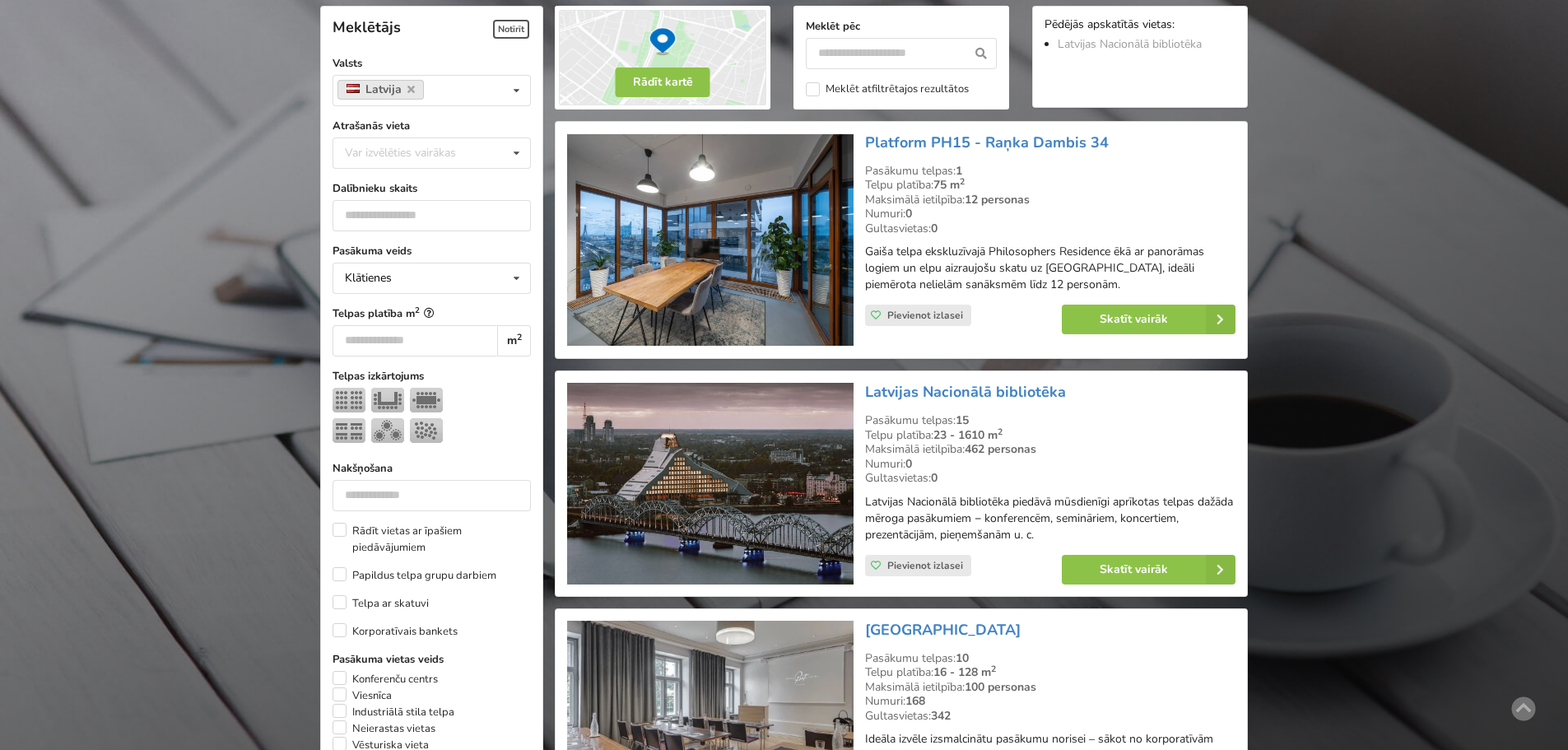
type input "*"
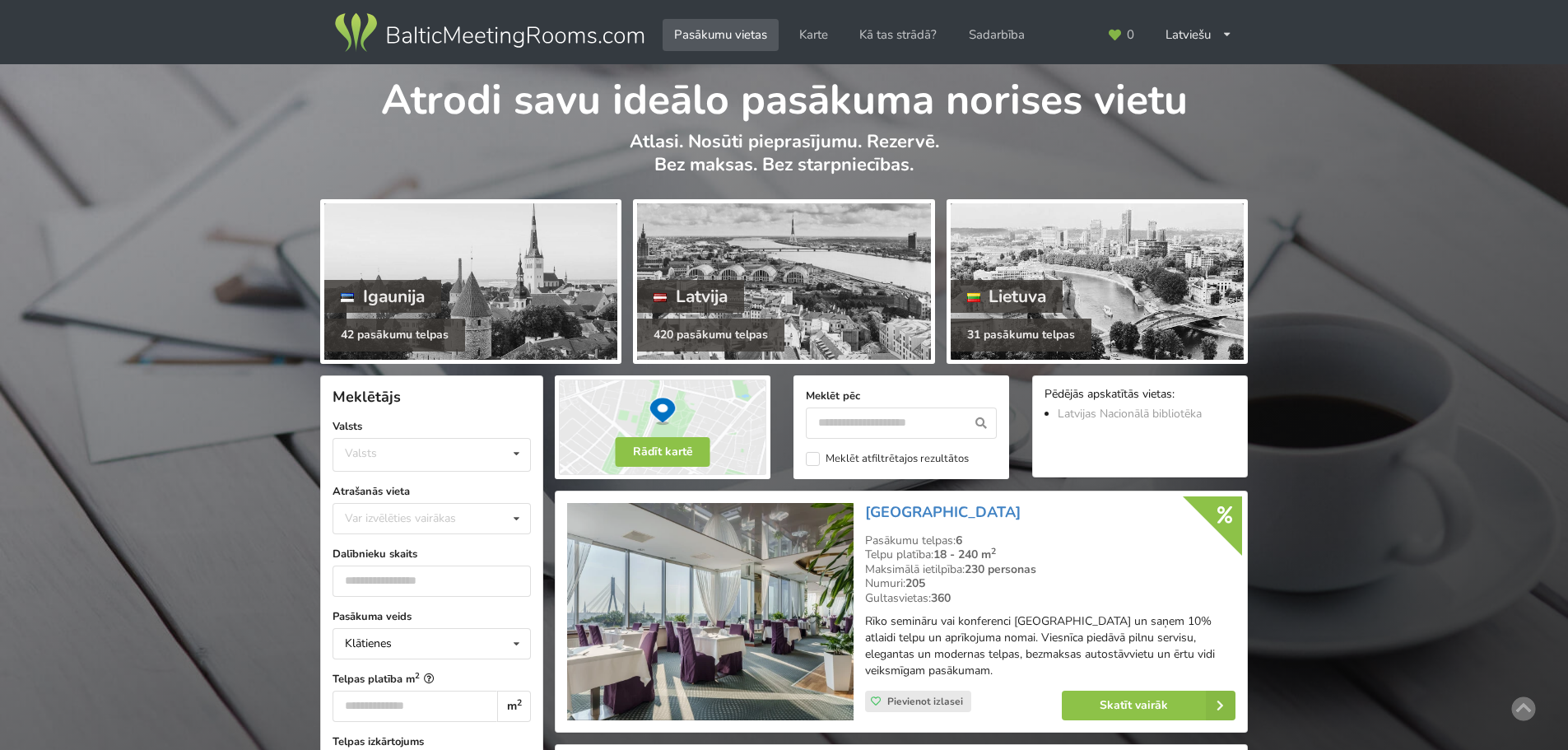
scroll to position [370, 0]
